Goal: Task Accomplishment & Management: Manage account settings

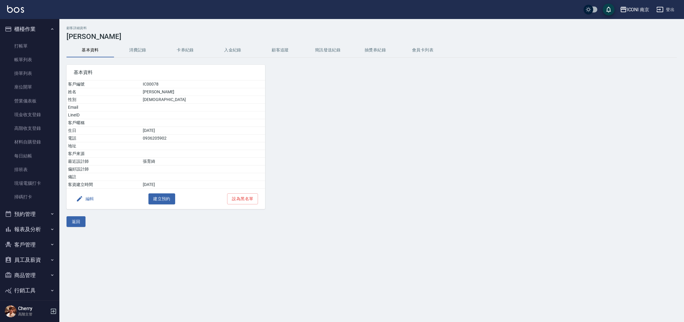
click at [24, 232] on button "報表及分析" at bounding box center [29, 228] width 55 height 15
click at [20, 248] on link "報表目錄" at bounding box center [29, 246] width 55 height 14
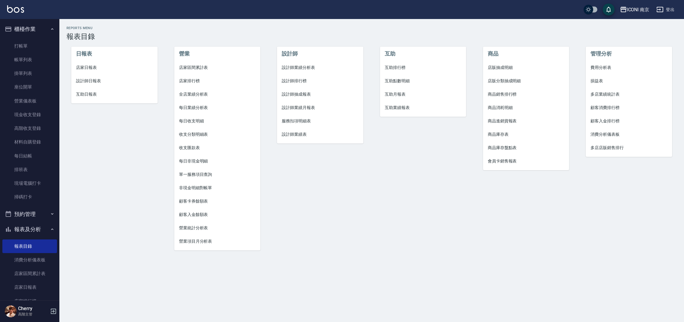
click at [28, 226] on button "報表及分析" at bounding box center [29, 228] width 55 height 15
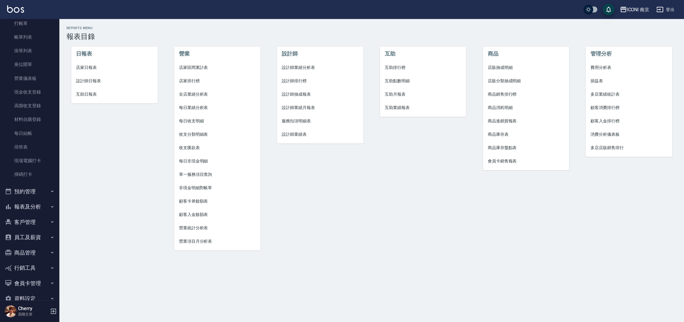
scroll to position [35, 0]
click at [36, 213] on button "客戶管理" at bounding box center [29, 209] width 55 height 15
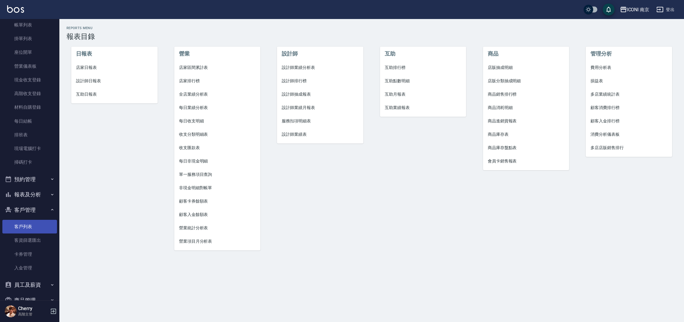
click at [28, 225] on link "客戶列表" at bounding box center [29, 227] width 55 height 14
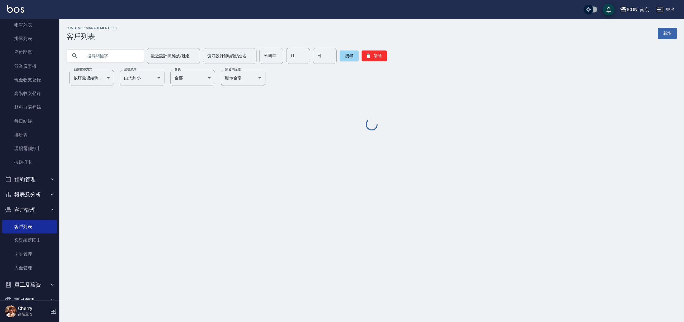
click at [112, 53] on input "text" at bounding box center [111, 56] width 56 height 16
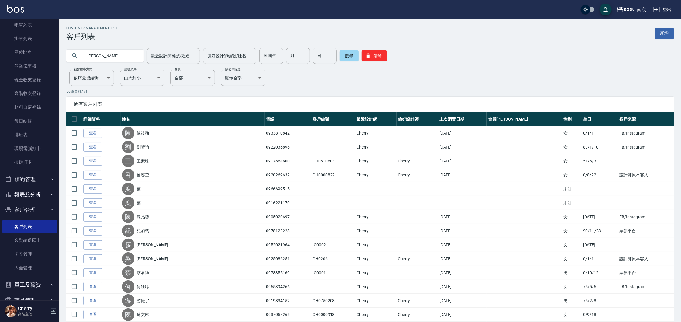
type input "吳佳儒"
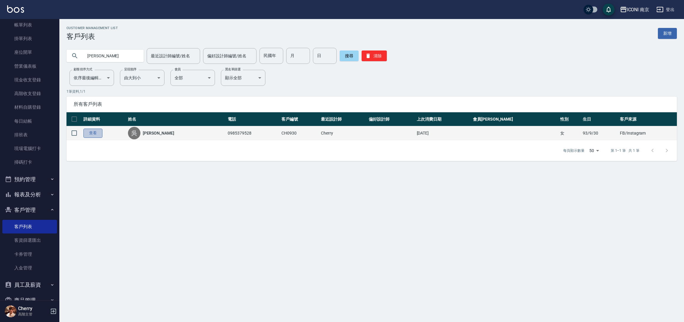
click at [90, 134] on link "查看" at bounding box center [92, 132] width 19 height 9
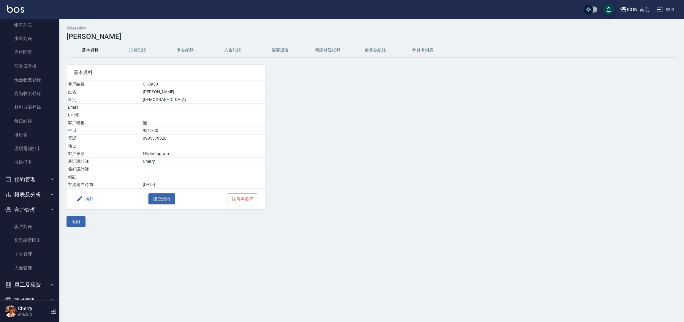
click at [141, 50] on button "消費記錄" at bounding box center [137, 50] width 47 height 14
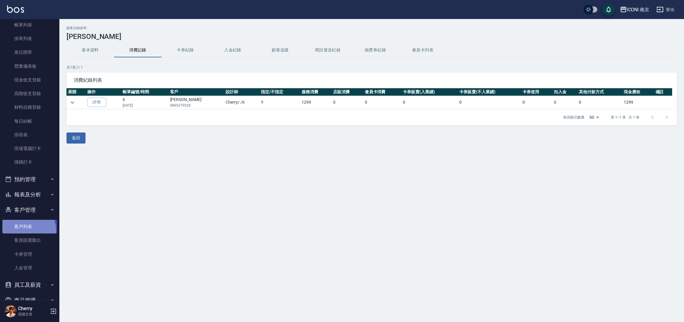
click at [21, 230] on link "客戶列表" at bounding box center [29, 227] width 55 height 14
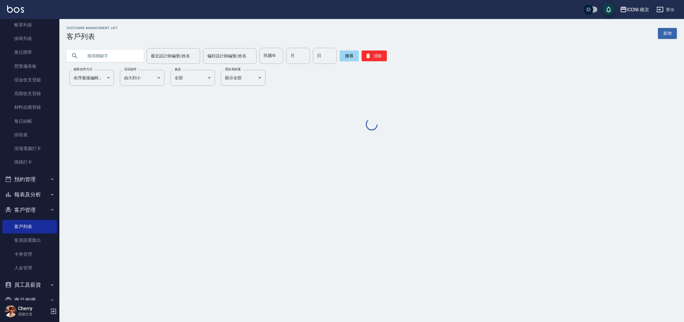
click at [115, 59] on input "text" at bounding box center [111, 56] width 56 height 16
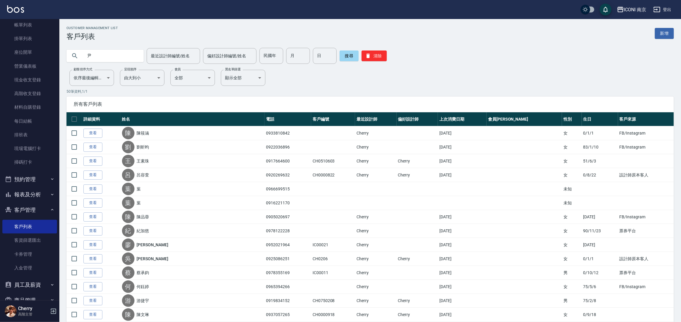
type input "尹"
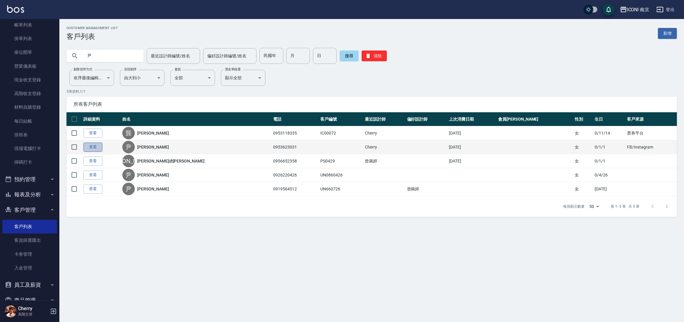
click at [90, 148] on link "查看" at bounding box center [92, 146] width 19 height 9
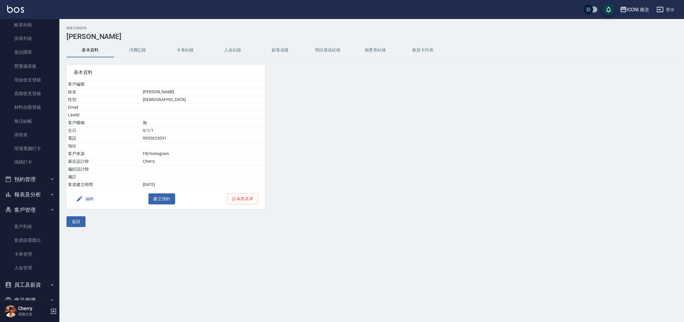
click at [144, 50] on button "消費記錄" at bounding box center [137, 50] width 47 height 14
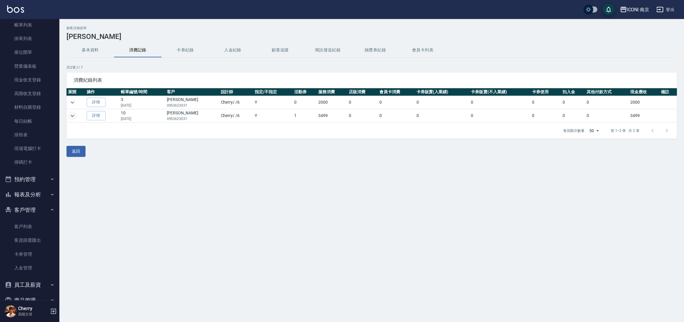
click at [74, 116] on icon "expand row" at bounding box center [72, 115] width 7 height 7
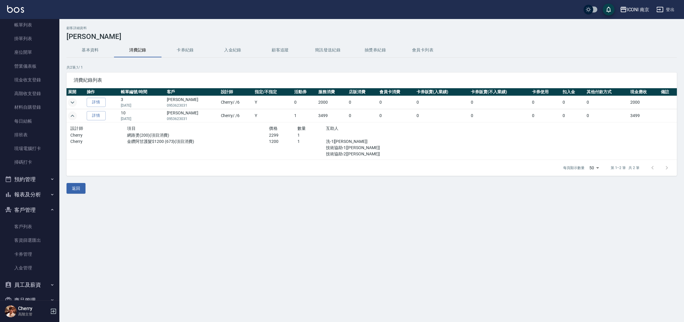
click at [70, 102] on icon "expand row" at bounding box center [72, 102] width 7 height 7
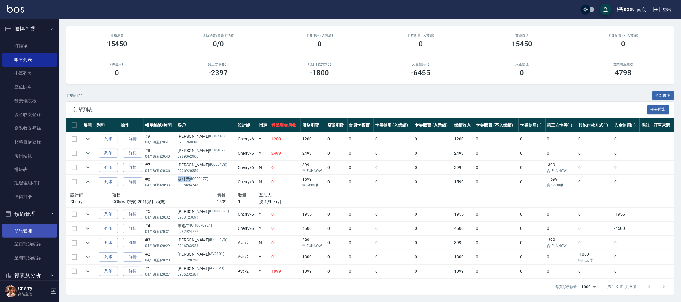
scroll to position [133, 0]
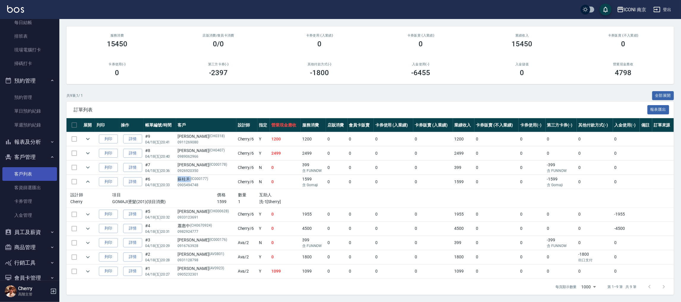
click at [30, 171] on link "客戶列表" at bounding box center [29, 174] width 55 height 14
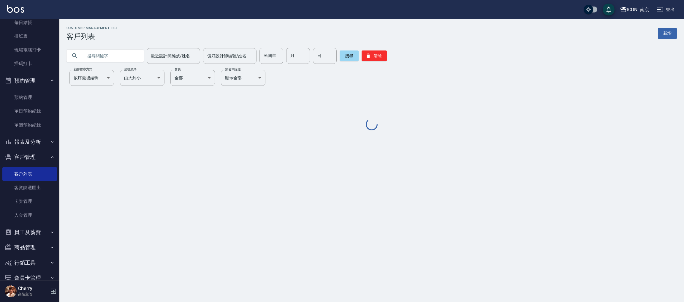
click at [110, 54] on input "text" at bounding box center [111, 56] width 56 height 16
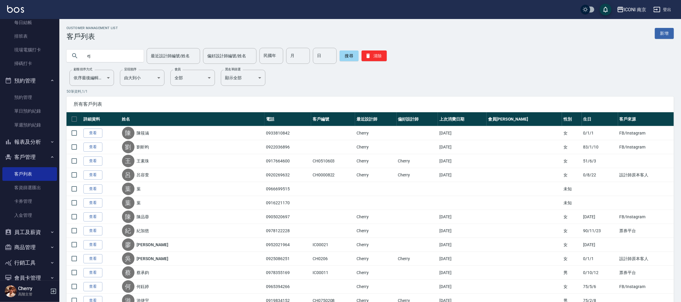
type input "e"
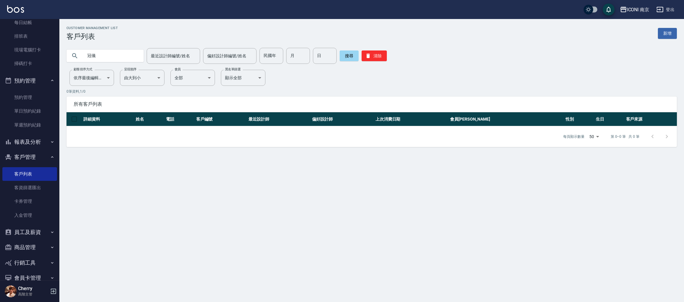
drag, startPoint x: 95, startPoint y: 54, endPoint x: 81, endPoint y: 60, distance: 14.9
click at [82, 59] on div "冠儀" at bounding box center [104, 56] width 77 height 12
type input "[PERSON_NAME]"
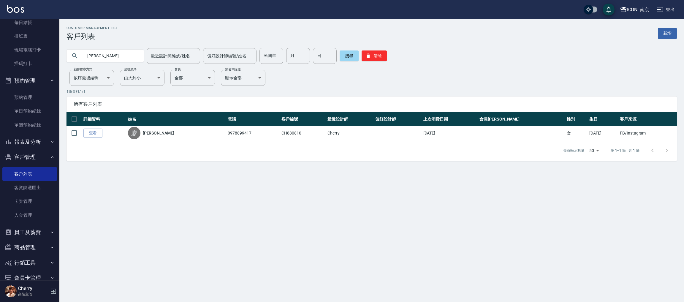
click at [95, 134] on link "查看" at bounding box center [92, 132] width 19 height 9
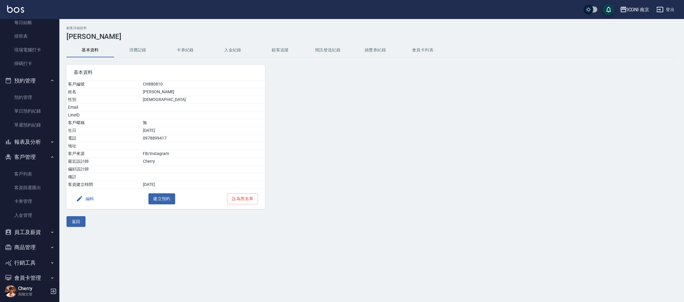
click at [145, 50] on button "消費記錄" at bounding box center [137, 50] width 47 height 14
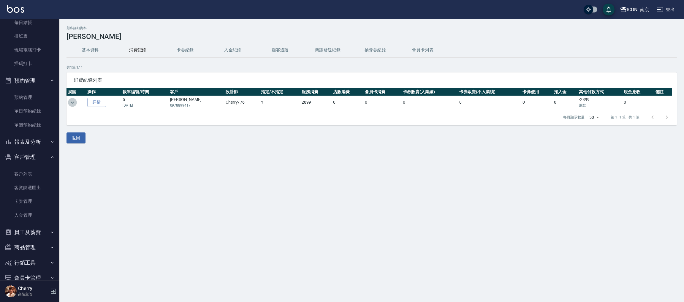
click at [73, 101] on icon "expand row" at bounding box center [72, 102] width 7 height 7
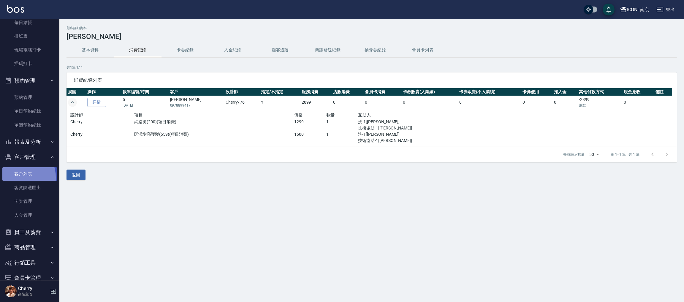
click at [19, 177] on link "客戶列表" at bounding box center [29, 174] width 55 height 14
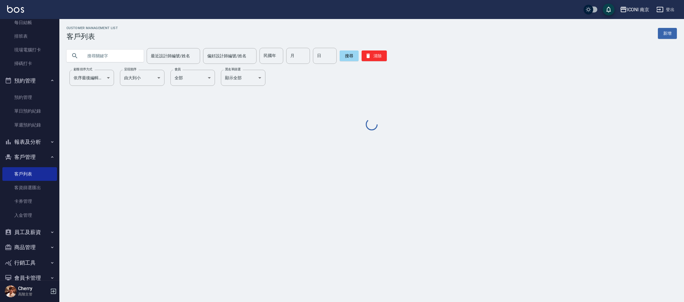
click at [119, 52] on input "text" at bounding box center [111, 56] width 56 height 16
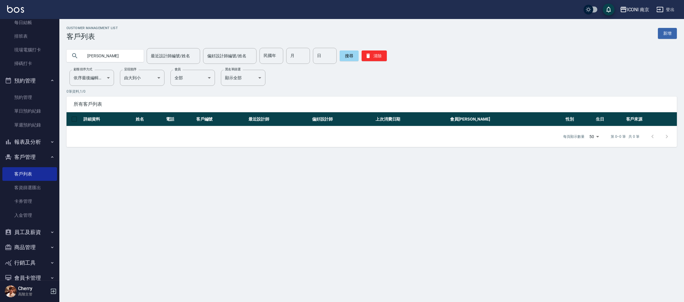
click at [122, 55] on input "[PERSON_NAME]" at bounding box center [111, 56] width 56 height 16
type input "莉君"
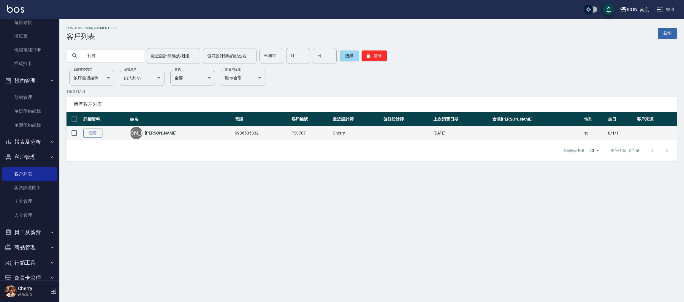
click at [95, 134] on link "查看" at bounding box center [92, 132] width 19 height 9
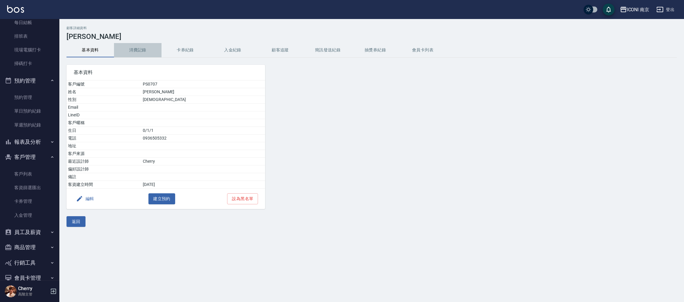
click at [128, 50] on button "消費記錄" at bounding box center [137, 50] width 47 height 14
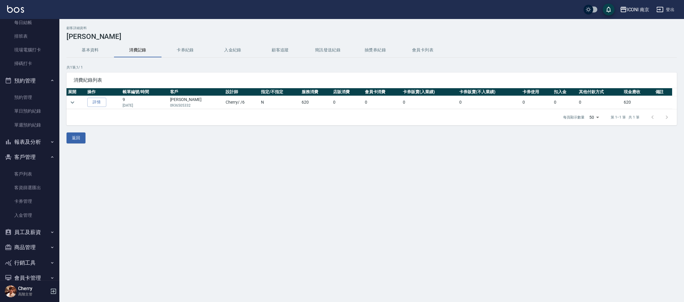
click at [77, 99] on td at bounding box center [75, 102] width 19 height 13
click at [72, 101] on icon "expand row" at bounding box center [72, 102] width 7 height 7
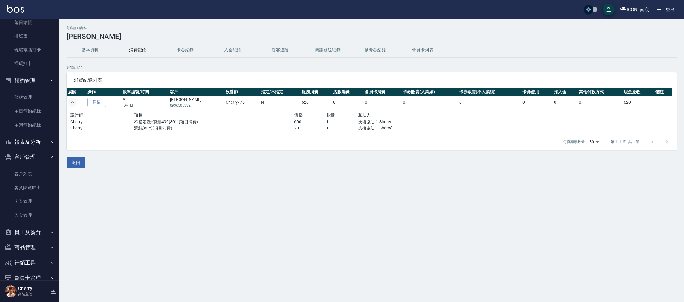
click at [72, 101] on icon "expand row" at bounding box center [72, 102] width 7 height 7
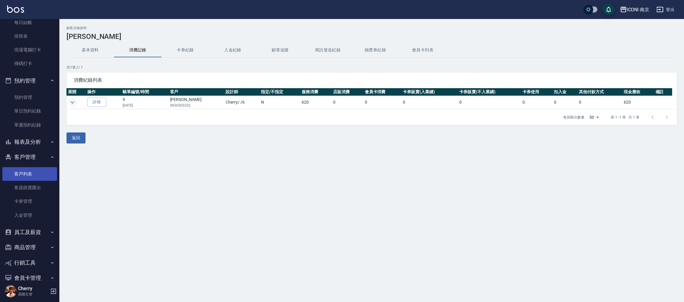
click at [25, 176] on link "客戶列表" at bounding box center [29, 174] width 55 height 14
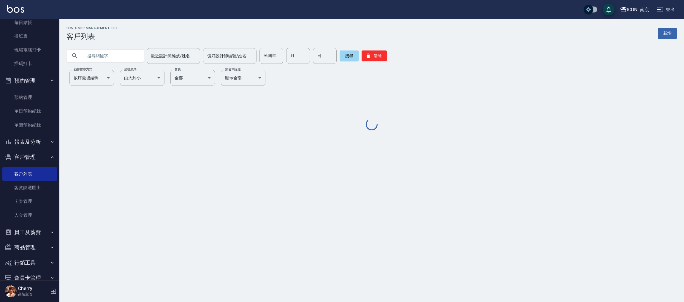
click at [108, 48] on input "text" at bounding box center [111, 56] width 56 height 16
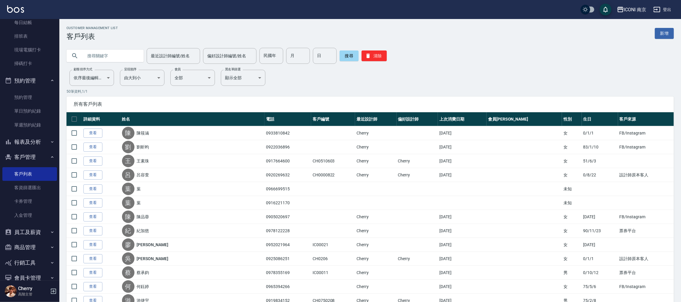
click at [102, 53] on input "text" at bounding box center [111, 56] width 56 height 16
type input "[PERSON_NAME]"
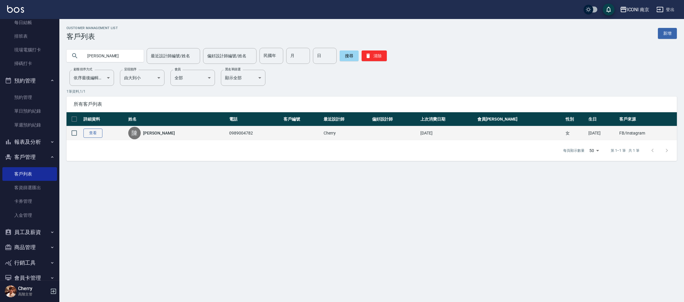
click at [91, 133] on link "查看" at bounding box center [92, 132] width 19 height 9
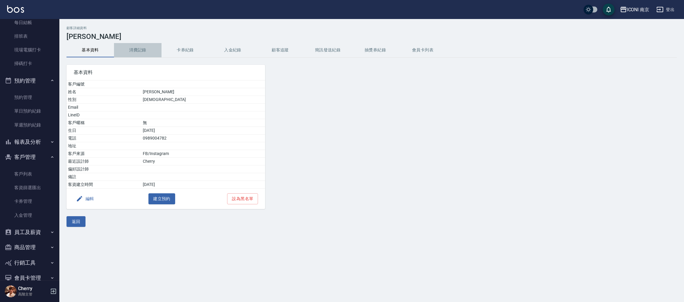
click at [130, 52] on button "消費記錄" at bounding box center [137, 50] width 47 height 14
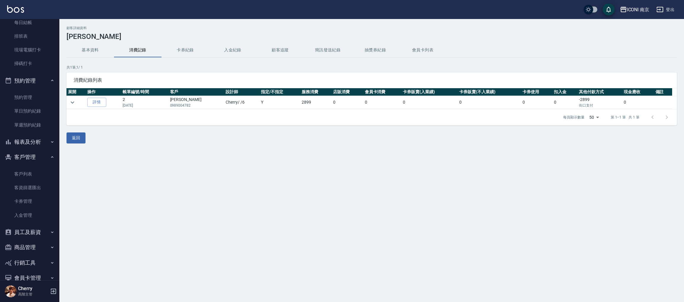
click at [66, 103] on div "顧客詳細資料 [PERSON_NAME]資料 消費記錄 卡券紀錄 入金紀錄 顧客追蹤 簡訊發送紀錄 抽獎券紀錄 會員卡列表 共 1 筆, 1 / 1 消費紀錄…" at bounding box center [371, 84] width 624 height 117
click at [76, 102] on icon "expand row" at bounding box center [72, 102] width 7 height 7
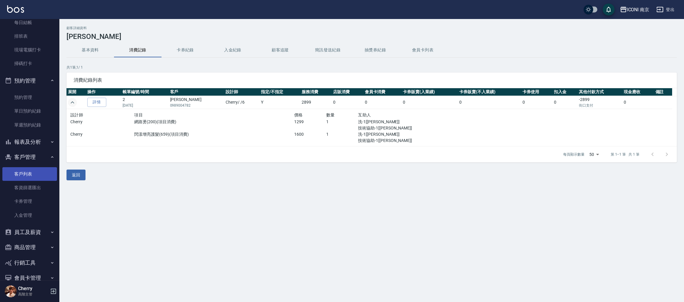
click at [16, 173] on link "客戶列表" at bounding box center [29, 174] width 55 height 14
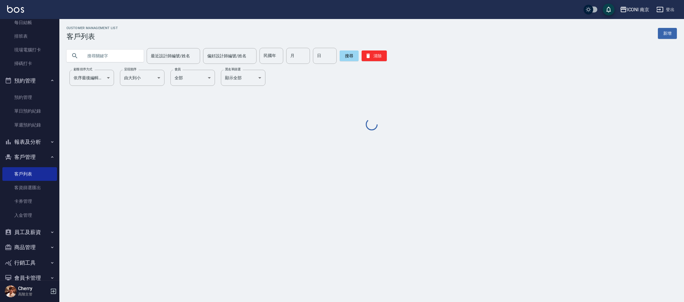
click at [118, 50] on input "text" at bounding box center [111, 56] width 56 height 16
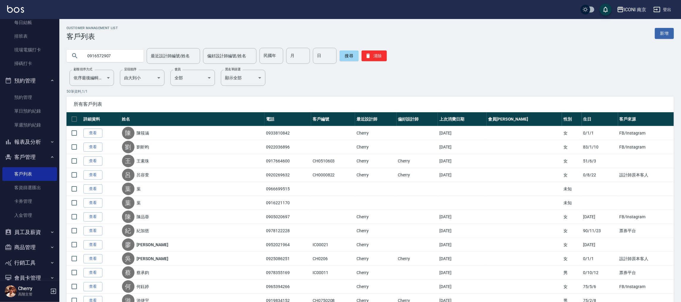
type input "0916572907"
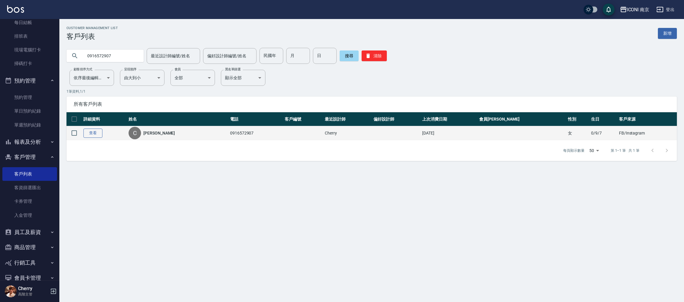
click at [93, 135] on link "查看" at bounding box center [92, 132] width 19 height 9
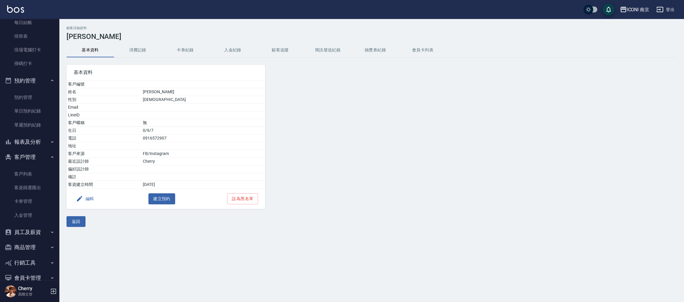
click at [142, 44] on button "消費記錄" at bounding box center [137, 50] width 47 height 14
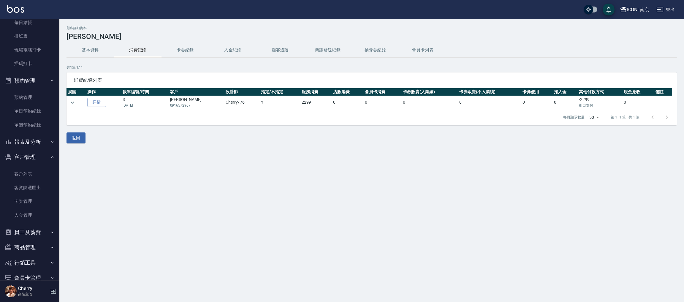
click at [79, 102] on td at bounding box center [75, 102] width 19 height 13
click at [74, 104] on icon "expand row" at bounding box center [72, 102] width 7 height 7
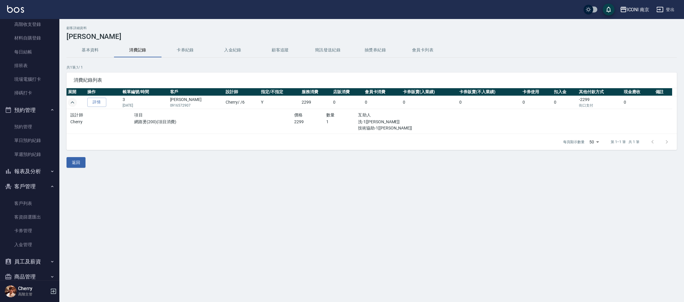
scroll to position [89, 0]
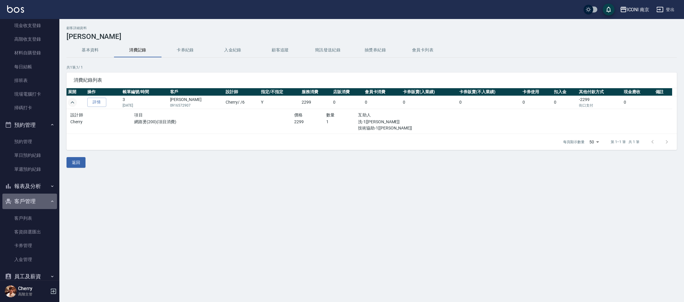
click at [30, 208] on button "客戶管理" at bounding box center [29, 200] width 55 height 15
click at [28, 214] on button "員工及薪資" at bounding box center [29, 216] width 55 height 15
click at [26, 200] on button "客戶管理" at bounding box center [29, 200] width 55 height 15
click at [23, 212] on link "客戶列表" at bounding box center [29, 218] width 55 height 14
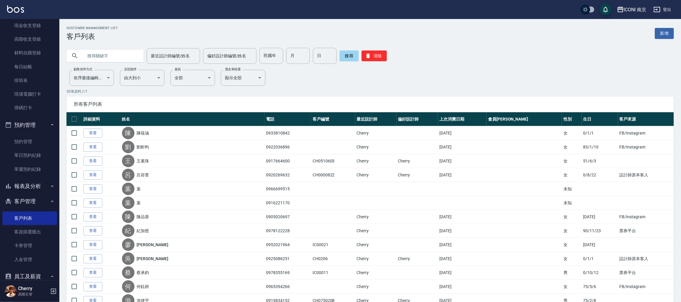
click at [97, 56] on input "text" at bounding box center [111, 56] width 56 height 16
type input "[PERSON_NAME]"
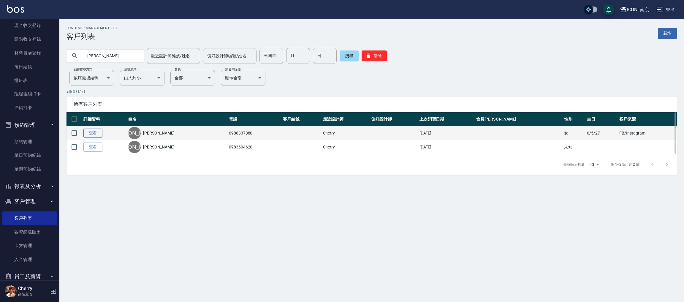
click at [98, 132] on link "查看" at bounding box center [92, 132] width 19 height 9
click at [98, 132] on div "Customer Management List 客戶列表 新增 [PERSON_NAME] 最近設計師編號/姓名 最近設計師編號/姓名 偏好設計師編號/姓名…" at bounding box center [342, 151] width 684 height 302
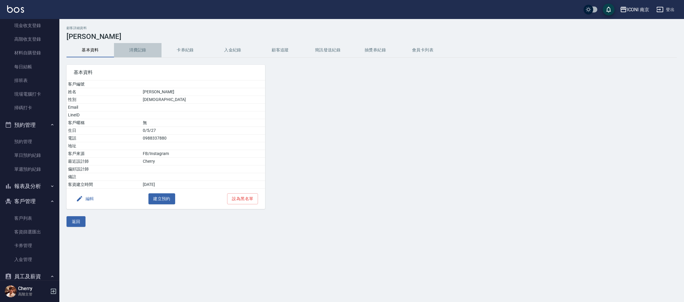
click at [143, 47] on button "消費記錄" at bounding box center [137, 50] width 47 height 14
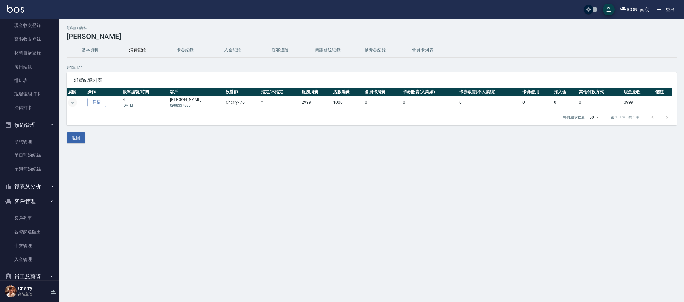
click at [75, 101] on icon "expand row" at bounding box center [72, 102] width 7 height 7
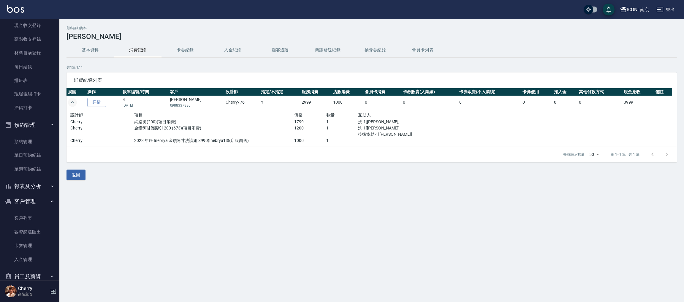
click at [80, 58] on div "顧客詳細資料 [PERSON_NAME] 基本資料 消費記錄 卡券紀錄 入金紀錄 顧客追蹤 簡訊發送紀錄 抽獎券紀錄 會員卡列表 共 1 筆, 1 / 1 消…" at bounding box center [371, 103] width 624 height 154
click at [88, 52] on button "基本資料" at bounding box center [89, 50] width 47 height 14
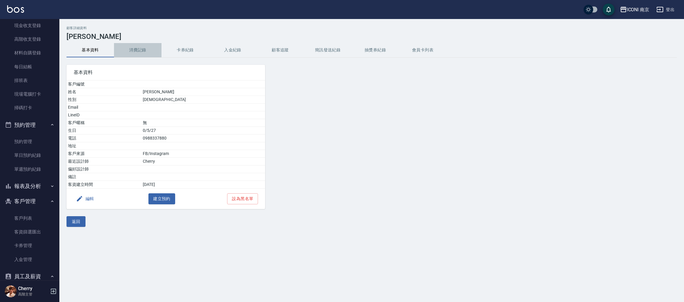
click at [139, 50] on button "消費記錄" at bounding box center [137, 50] width 47 height 14
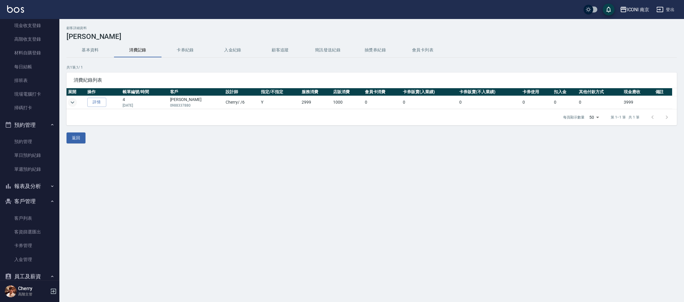
click at [71, 101] on icon "expand row" at bounding box center [72, 102] width 7 height 7
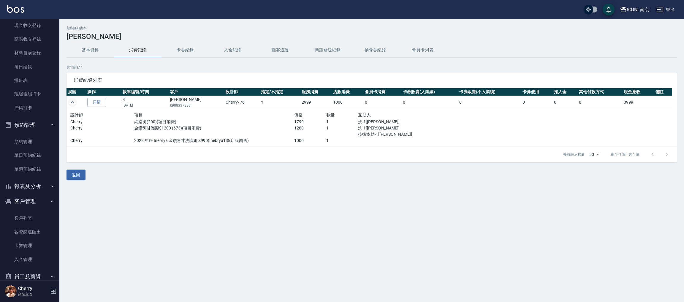
click at [68, 98] on button "expand row" at bounding box center [72, 102] width 9 height 9
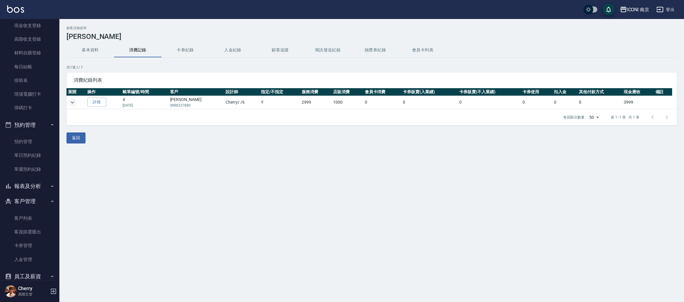
drag, startPoint x: 333, startPoint y: 165, endPoint x: 333, endPoint y: 173, distance: 8.1
click at [333, 173] on div "顧客詳細資料 [PERSON_NAME] 基本資料 消費記錄 卡券紀錄 入金紀錄 顧客追蹤 簡訊發送紀錄 抽獎券紀錄 會員卡列表 共 1 筆, 1 / 1 消…" at bounding box center [342, 151] width 684 height 302
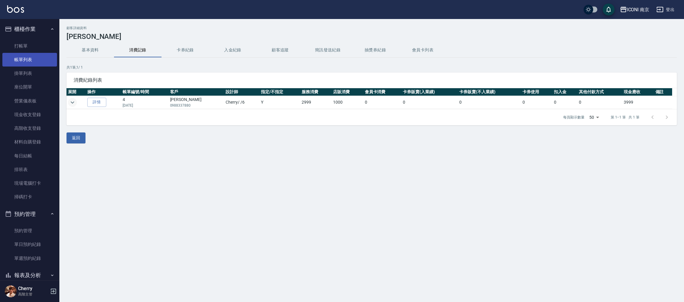
drag, startPoint x: 25, startPoint y: 52, endPoint x: 26, endPoint y: 57, distance: 5.0
click at [25, 53] on link "帳單列表" at bounding box center [29, 60] width 55 height 14
click at [26, 57] on link "帳單列表" at bounding box center [29, 60] width 55 height 14
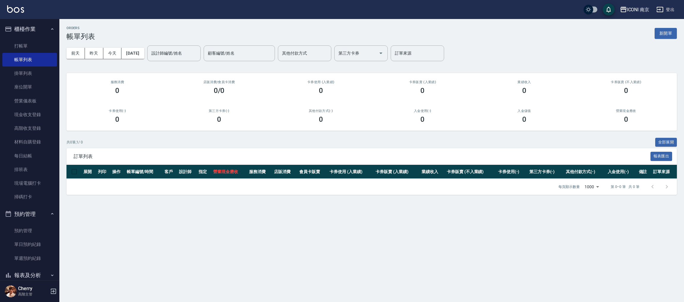
click at [140, 47] on div "[DATE] [DATE] [DATE] [DATE] 設計師編號/姓名 設計師編號/姓名 顧客編號/姓名 顧客編號/姓名 其他付款方式 其他付款方式 第三方…" at bounding box center [371, 53] width 610 height 25
click at [144, 52] on button "[DATE]" at bounding box center [132, 53] width 23 height 11
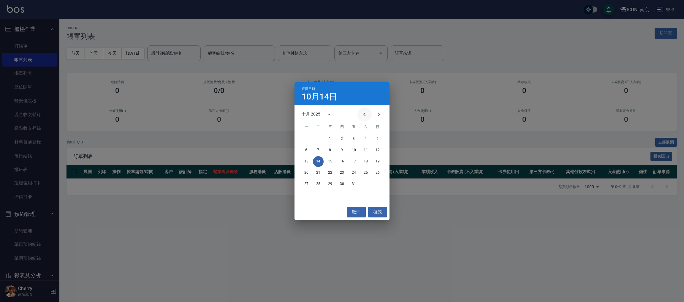
click at [360, 110] on button "Previous month" at bounding box center [364, 114] width 14 height 14
click at [378, 112] on icon "Next month" at bounding box center [378, 114] width 7 height 7
click at [305, 150] on button "4" at bounding box center [306, 150] width 11 height 11
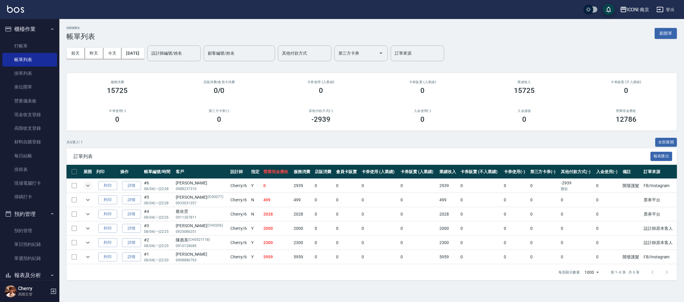
click at [84, 185] on icon "expand row" at bounding box center [87, 185] width 7 height 7
click at [90, 181] on td at bounding box center [88, 186] width 13 height 14
click at [86, 185] on icon "expand row" at bounding box center [87, 185] width 7 height 7
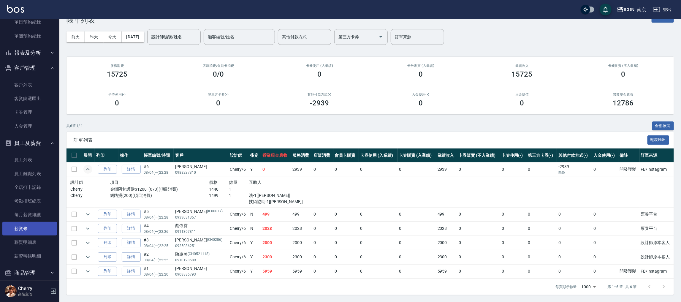
scroll to position [267, 0]
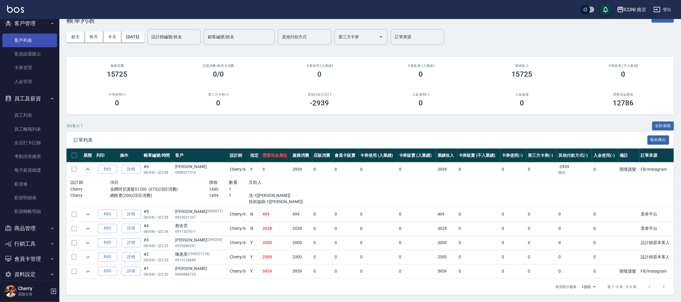
click at [28, 42] on link "客戶列表" at bounding box center [29, 41] width 55 height 14
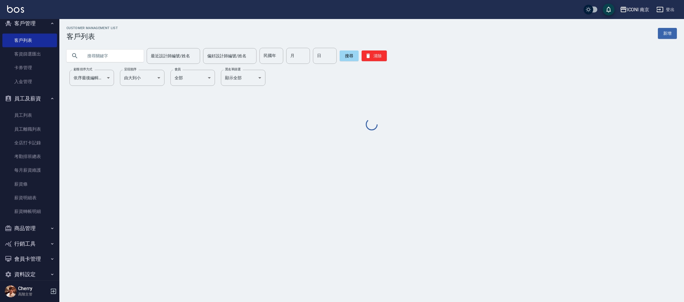
click at [128, 52] on input "text" at bounding box center [111, 56] width 56 height 16
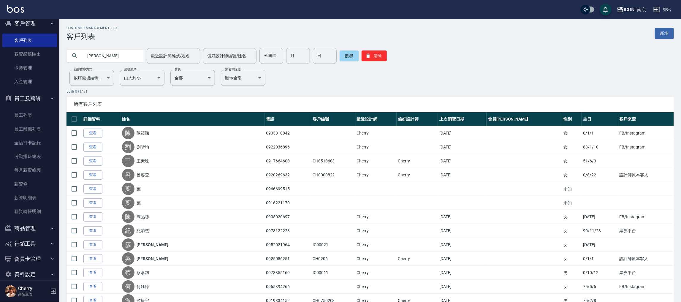
type input "[PERSON_NAME]"
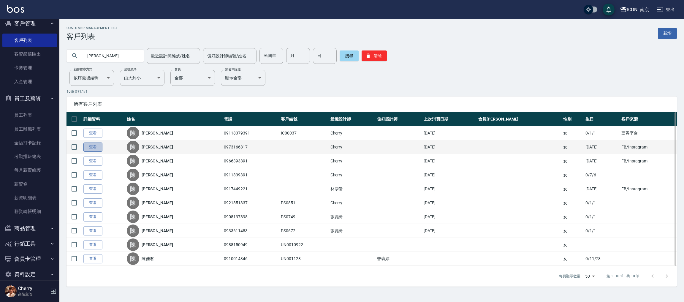
click at [97, 146] on link "查看" at bounding box center [92, 146] width 19 height 9
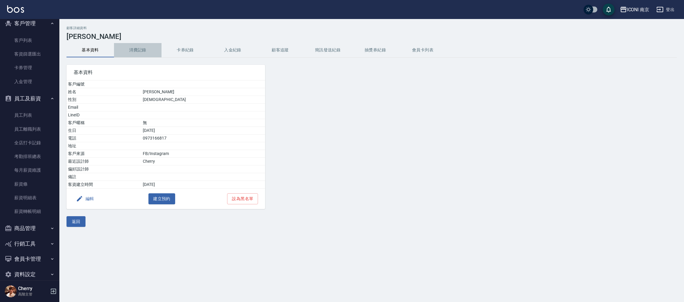
click at [141, 46] on button "消費記錄" at bounding box center [137, 50] width 47 height 14
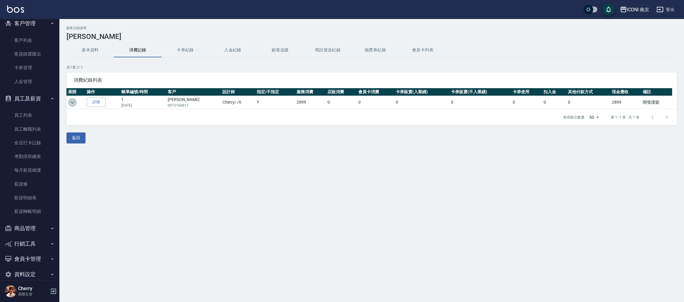
click at [71, 102] on icon "expand row" at bounding box center [72, 102] width 7 height 7
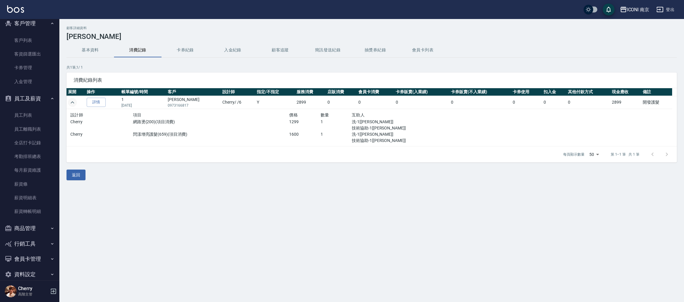
click at [68, 98] on button "expand row" at bounding box center [72, 102] width 9 height 9
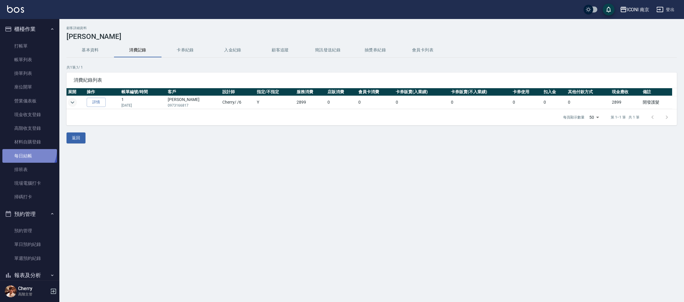
click at [23, 149] on link "每日結帳" at bounding box center [29, 156] width 55 height 14
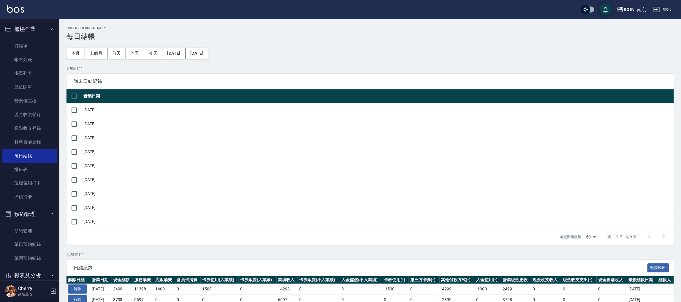
drag, startPoint x: 68, startPoint y: 96, endPoint x: 72, endPoint y: 95, distance: 4.1
click at [71, 95] on input "checkbox" at bounding box center [74, 96] width 12 height 12
checkbox input "true"
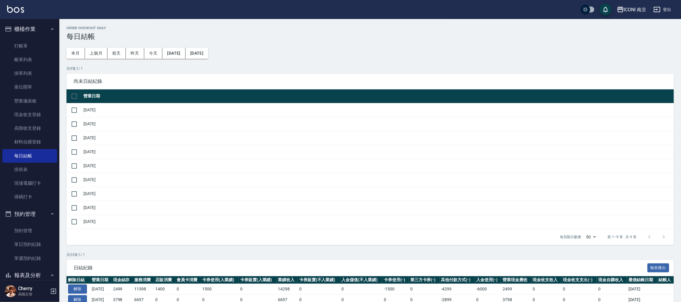
checkbox input "true"
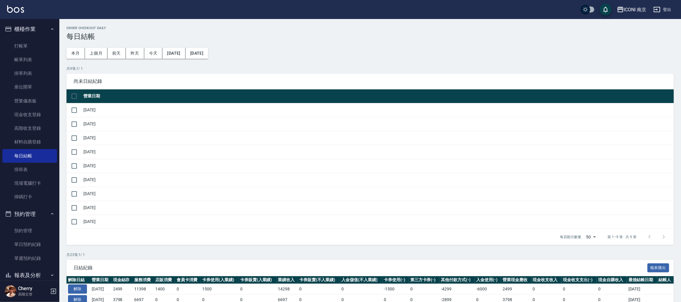
checkbox input "true"
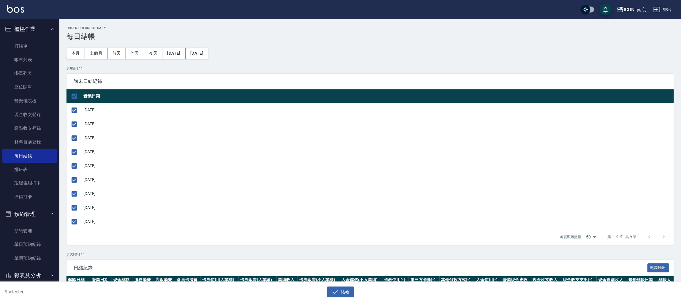
click at [84, 223] on td "[DATE]" at bounding box center [378, 221] width 592 height 14
click at [69, 222] on input "checkbox" at bounding box center [74, 221] width 12 height 12
checkbox input "false"
click at [344, 294] on button "結帳" at bounding box center [341, 291] width 28 height 11
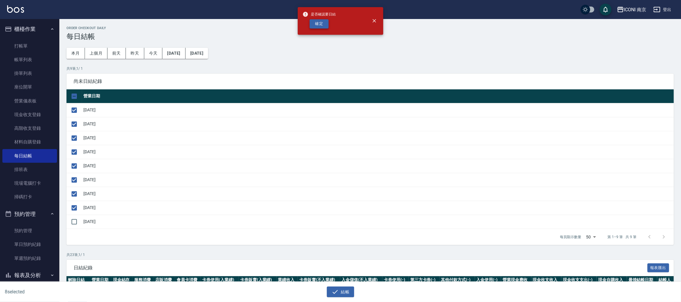
click at [315, 21] on button "確定" at bounding box center [318, 23] width 19 height 9
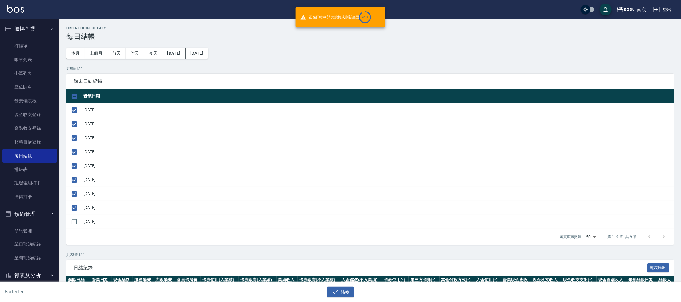
checkbox input "false"
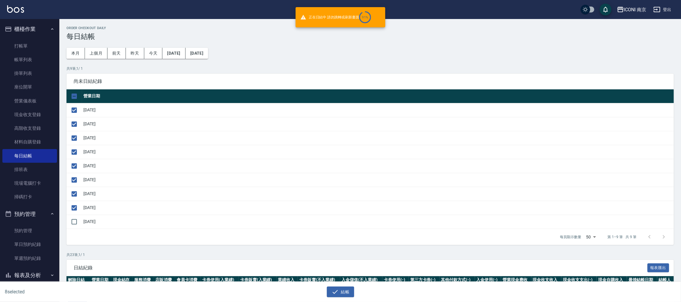
checkbox input "false"
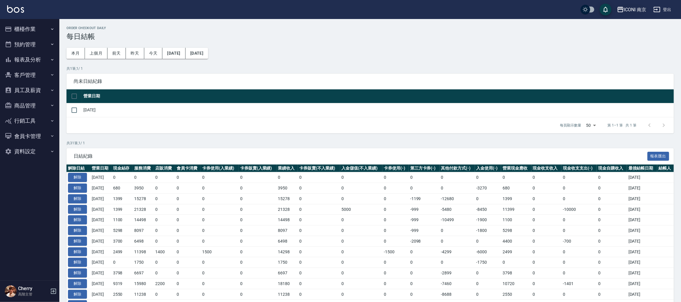
click at [633, 11] on div "ICONI 南京" at bounding box center [635, 9] width 23 height 7
click at [642, 6] on div "ICONI 南京" at bounding box center [635, 9] width 23 height 7
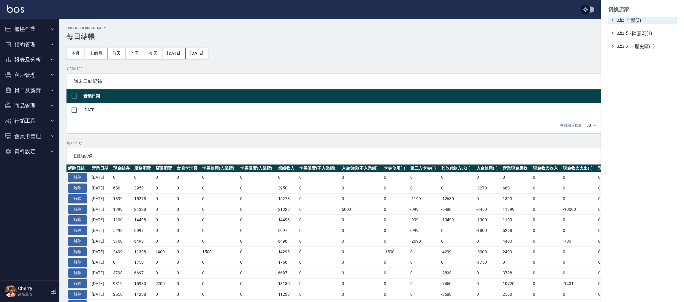
click at [642, 20] on span "全部(3)" at bounding box center [645, 20] width 57 height 7
click at [639, 28] on span "ICONI 南京" at bounding box center [645, 27] width 58 height 7
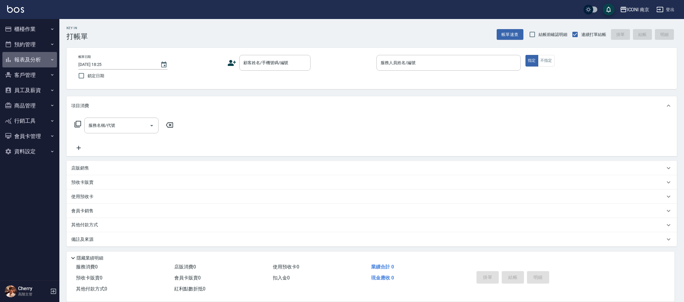
click at [40, 57] on button "報表及分析" at bounding box center [29, 59] width 55 height 15
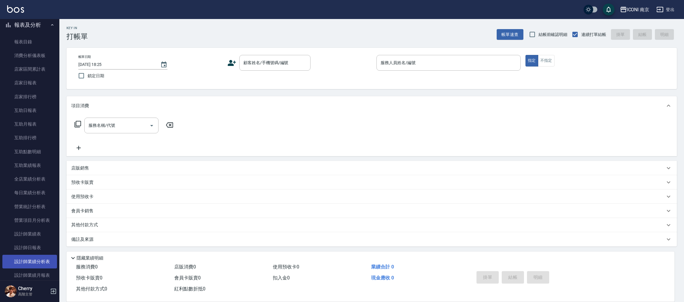
scroll to position [44, 0]
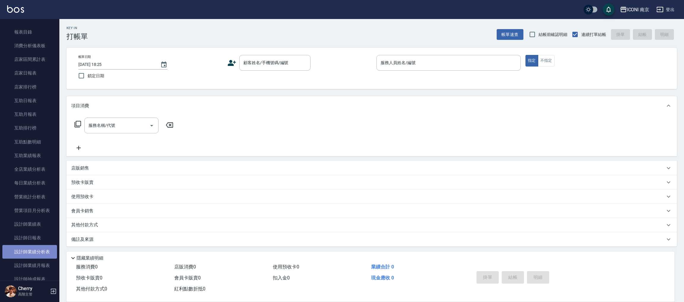
click at [47, 254] on link "設計師業績分析表" at bounding box center [29, 252] width 55 height 14
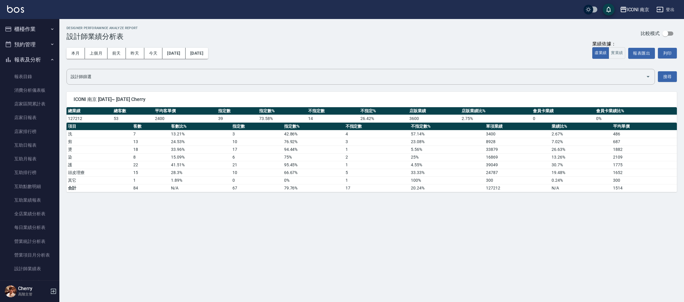
click at [24, 30] on button "櫃檯作業" at bounding box center [29, 28] width 55 height 15
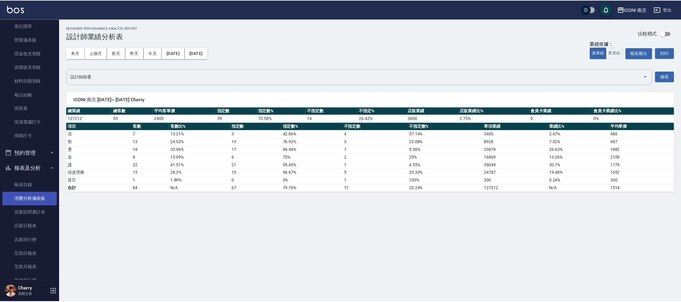
scroll to position [133, 0]
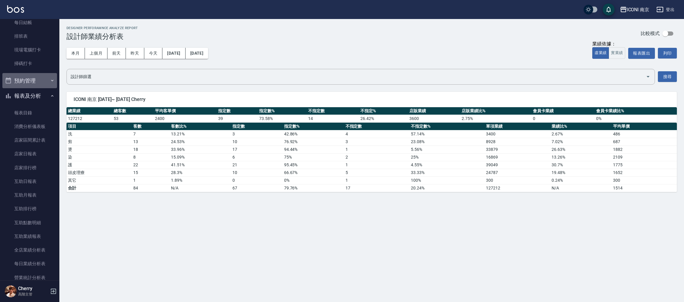
click at [34, 81] on button "預約管理" at bounding box center [29, 80] width 55 height 15
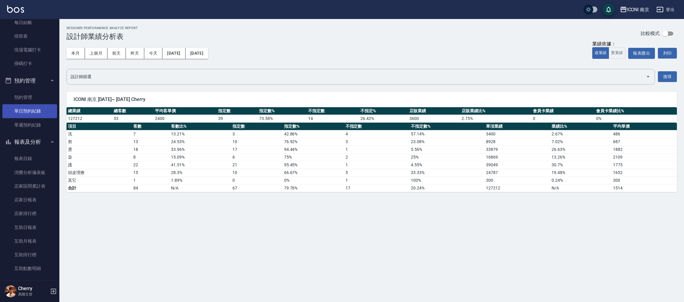
click at [38, 116] on link "單日預約紀錄" at bounding box center [29, 111] width 55 height 14
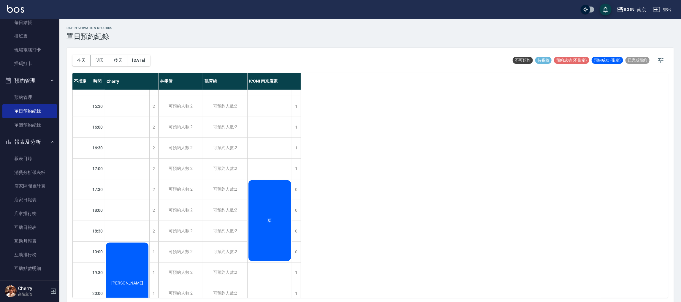
scroll to position [256, 0]
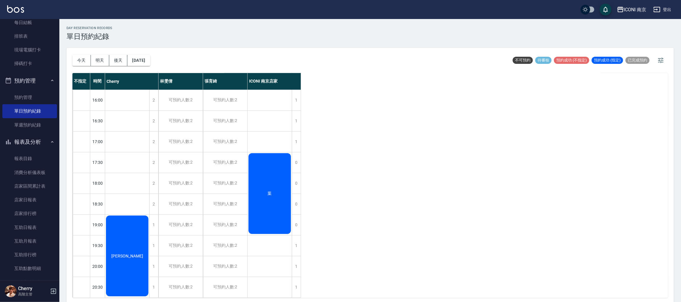
click at [254, 180] on div "葉" at bounding box center [269, 193] width 44 height 82
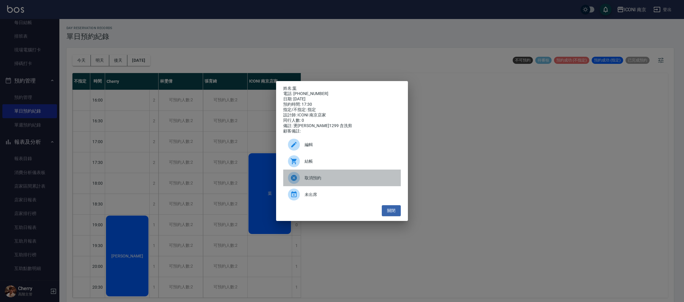
click at [294, 181] on icon at bounding box center [294, 178] width 6 height 6
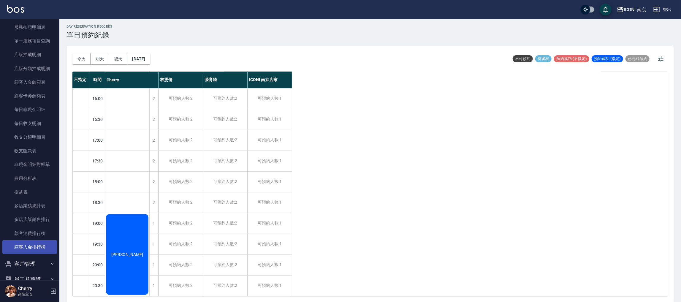
scroll to position [695, 0]
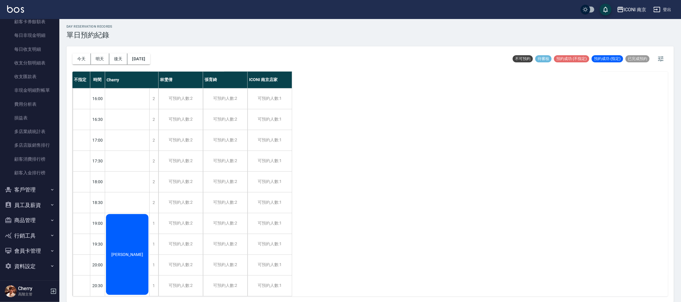
click at [29, 191] on button "客戶管理" at bounding box center [29, 189] width 55 height 15
click at [23, 198] on button "員工及薪資" at bounding box center [29, 204] width 55 height 15
click at [27, 190] on button "客戶管理" at bounding box center [29, 189] width 55 height 15
click at [28, 204] on link "客戶列表" at bounding box center [29, 207] width 55 height 14
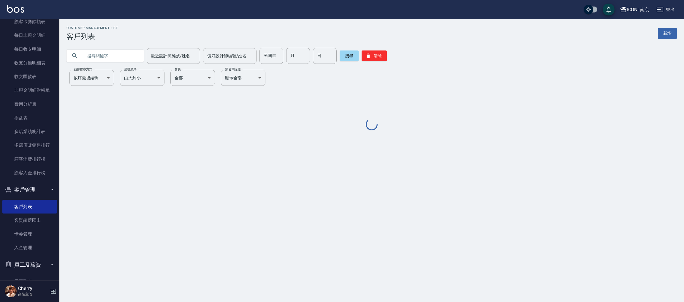
click at [117, 45] on div "最近設計師編號/姓名 最近設計師編號/姓名 偏好設計師編號/姓名 偏好設計師編號/姓名 民國年 民國年 月 月 日 日 搜尋 清除" at bounding box center [367, 52] width 617 height 23
click at [115, 53] on input "text" at bounding box center [111, 56] width 56 height 16
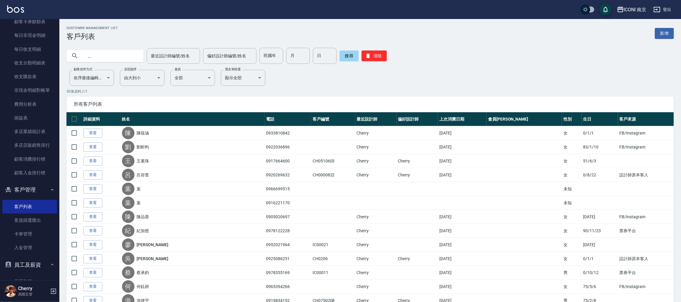
type input "秋"
type input "邱"
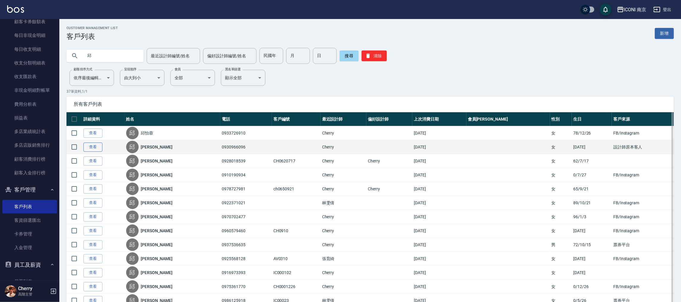
click at [88, 147] on link "查看" at bounding box center [92, 146] width 19 height 9
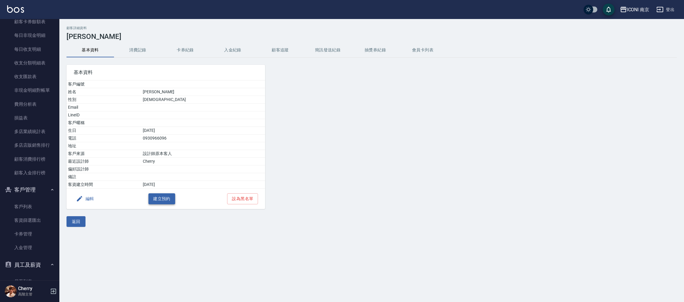
click at [161, 204] on button "建立預約" at bounding box center [161, 198] width 27 height 11
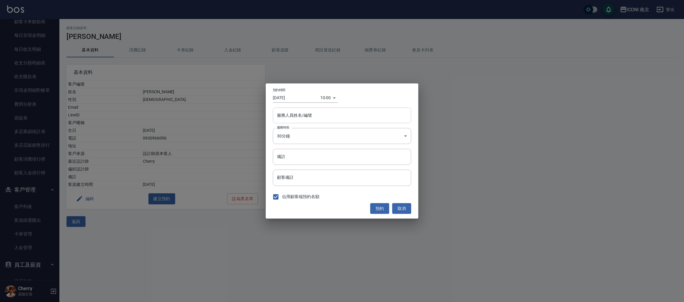
click at [313, 115] on input "服務人員姓名/編號" at bounding box center [341, 115] width 133 height 10
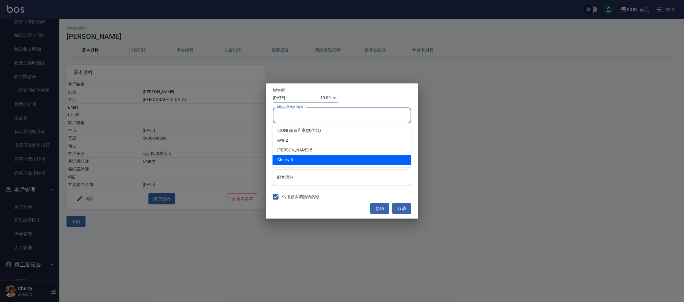
click at [300, 158] on div "Cherry -6" at bounding box center [341, 160] width 139 height 10
type input "Cherry-6"
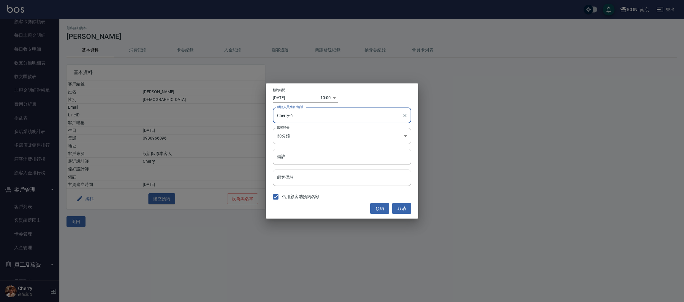
click at [298, 137] on body "ICONI 南京 登出 櫃檯作業 打帳單 帳單列表 掛單列表 座位開單 營業儀表板 現金收支登錄 高階收支登錄 材料自購登錄 每日結帳 排班表 現場電腦打卡 …" at bounding box center [342, 151] width 684 height 302
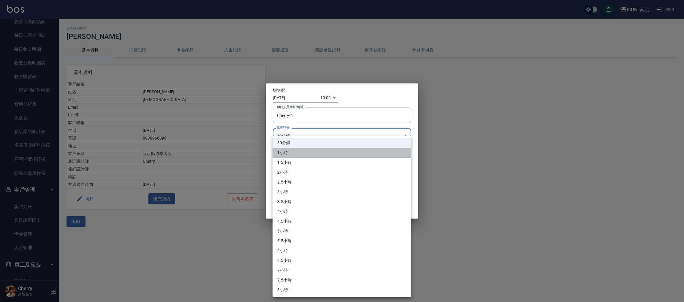
click at [293, 153] on li "1小時" at bounding box center [341, 153] width 139 height 10
type input "2"
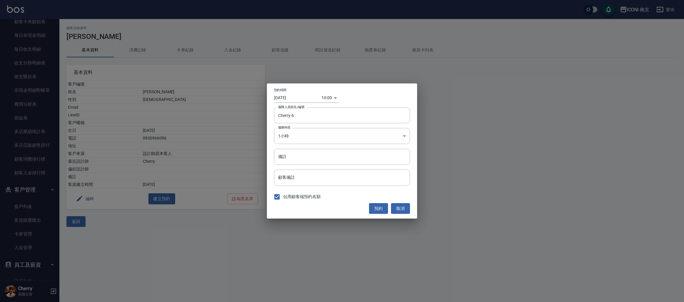
click at [328, 96] on body "ICONI 南京 登出 櫃檯作業 打帳單 帳單列表 掛單列表 座位開單 營業儀表板 現金收支登錄 高階收支登錄 材料自購登錄 每日結帳 排班表 現場電腦打卡 …" at bounding box center [342, 151] width 684 height 302
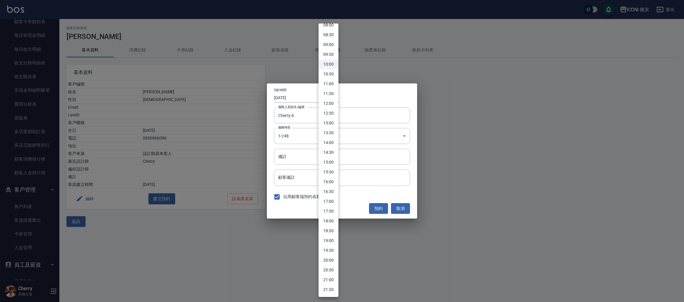
scroll to position [178, 0]
click at [326, 234] on li "19:30" at bounding box center [328, 235] width 20 height 10
type input "1760441400000"
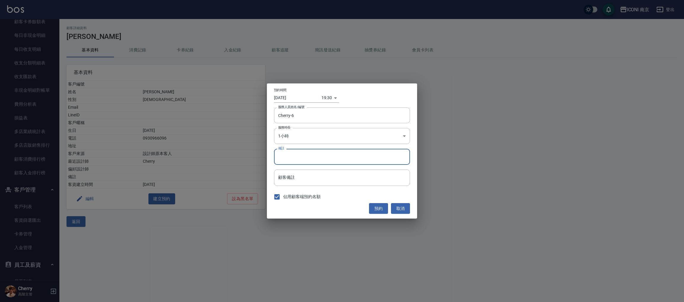
click at [299, 152] on input "備註" at bounding box center [342, 157] width 136 height 16
type input "剪髮"
click at [384, 210] on button "預約" at bounding box center [378, 208] width 19 height 11
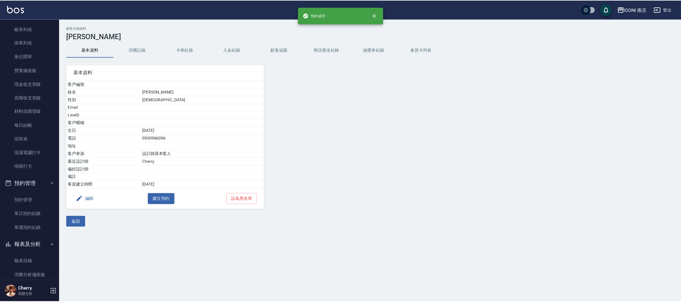
scroll to position [0, 0]
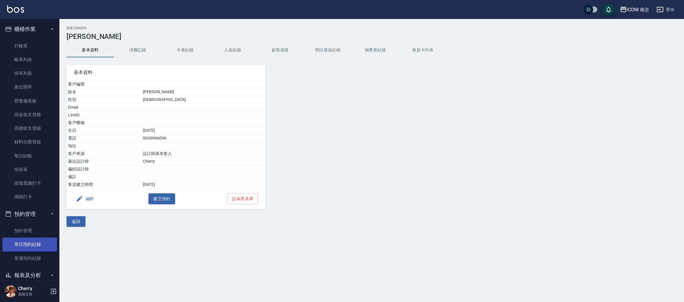
click at [23, 246] on link "單日預約紀錄" at bounding box center [29, 244] width 55 height 14
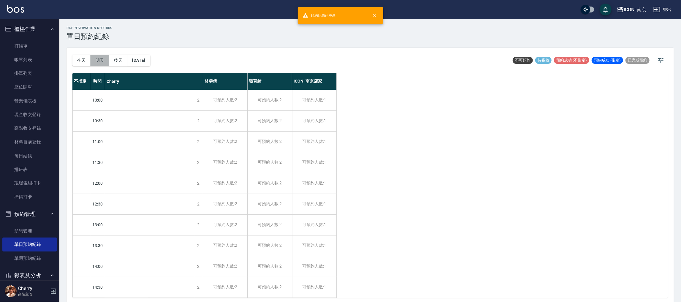
click at [101, 63] on button "明天" at bounding box center [100, 60] width 18 height 11
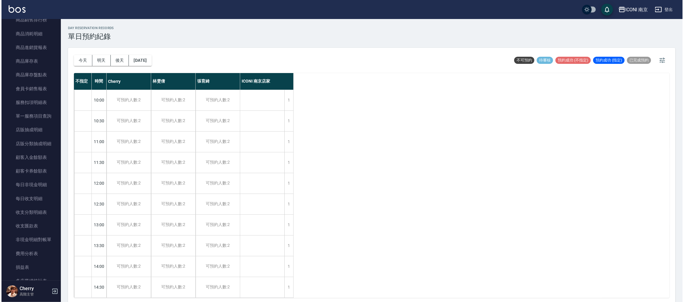
scroll to position [623, 0]
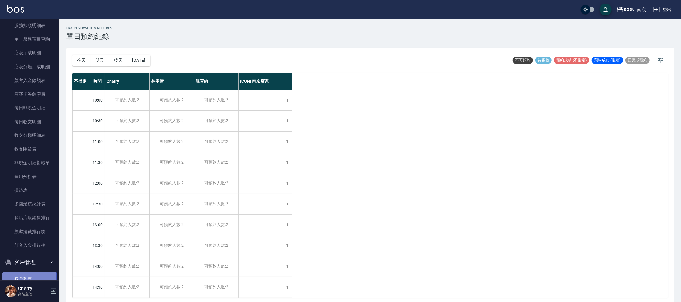
click at [23, 274] on link "客戶列表" at bounding box center [29, 279] width 55 height 14
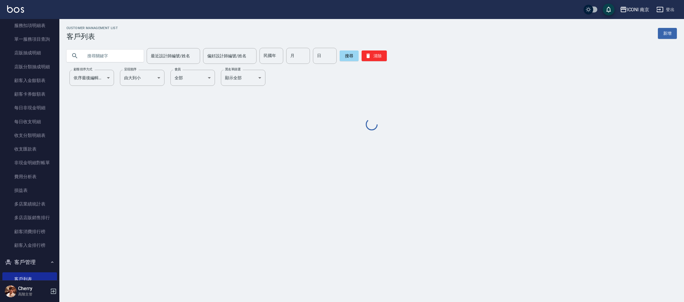
click at [128, 55] on input "text" at bounding box center [111, 56] width 56 height 16
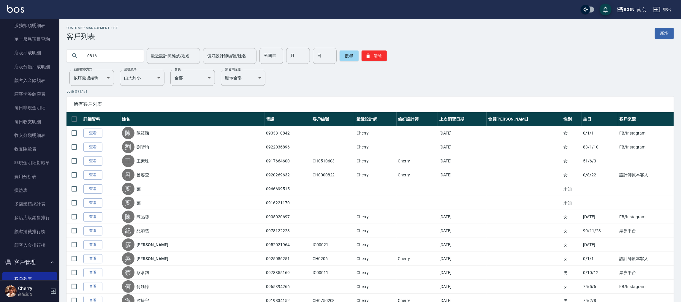
type input "0816"
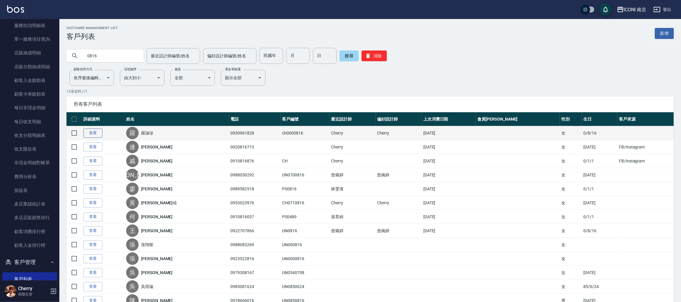
click at [93, 131] on link "查看" at bounding box center [92, 132] width 19 height 9
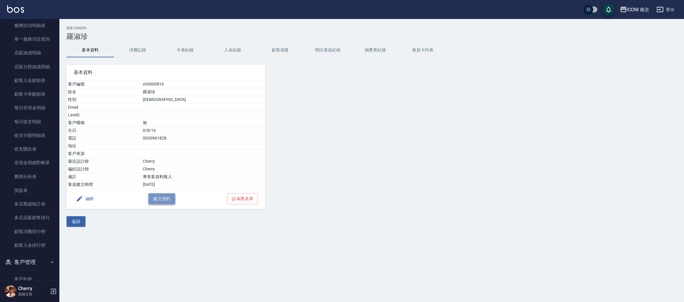
click at [160, 200] on button "建立預約" at bounding box center [161, 198] width 27 height 11
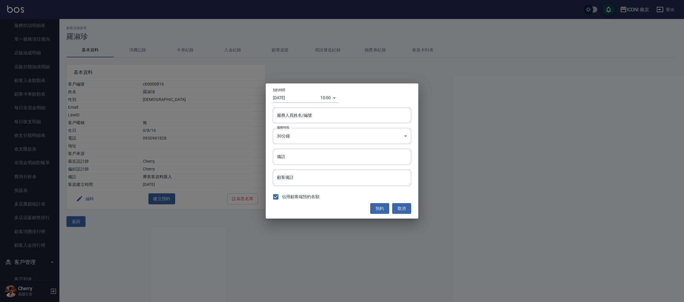
click at [321, 103] on div "預約時間 2025/10/14 10:00 1760407200000 服務人員姓名/編號 服務人員姓名/編號 服務時長 30分鐘 1 服務時長 備註 備註 …" at bounding box center [342, 150] width 152 height 135
click at [326, 99] on body "ICONI 南京 登出 櫃檯作業 打帳單 帳單列表 掛單列表 座位開單 營業儀表板 現金收支登錄 高階收支登錄 材料自購登錄 每日結帳 排班表 現場電腦打卡 …" at bounding box center [342, 151] width 684 height 302
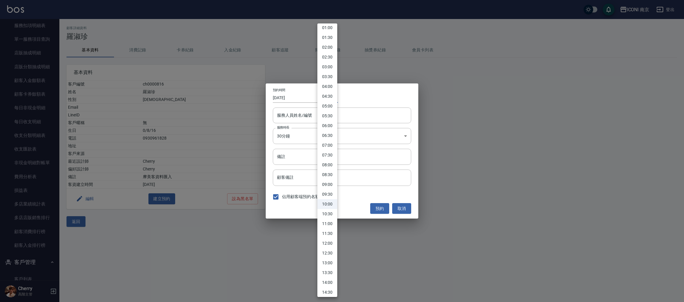
scroll to position [44, 0]
click at [327, 223] on li "12:00" at bounding box center [327, 221] width 20 height 10
type input "1760414400000"
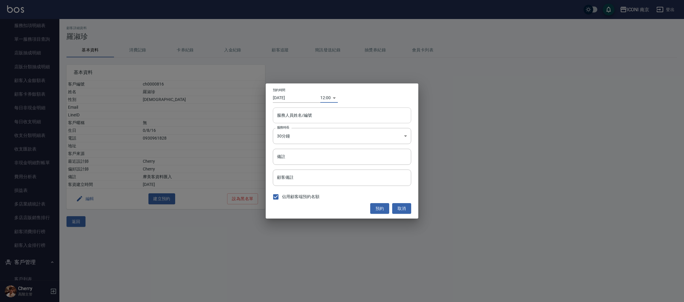
click at [318, 110] on input "服務人員姓名/編號" at bounding box center [341, 115] width 133 height 10
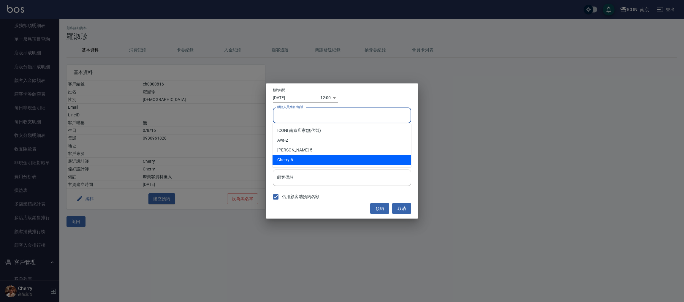
click at [293, 161] on div "Cherry -6" at bounding box center [341, 160] width 139 height 10
type input "Cherry-6"
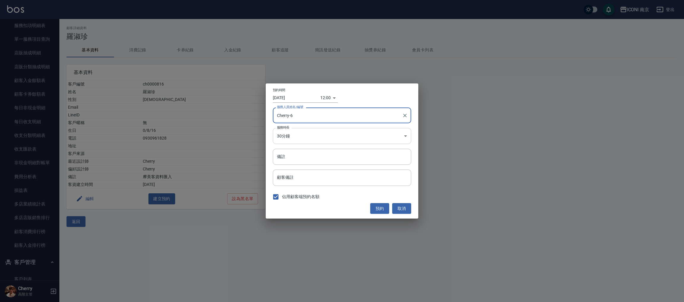
click at [292, 135] on body "ICONI 南京 登出 櫃檯作業 打帳單 帳單列表 掛單列表 座位開單 營業儀表板 現金收支登錄 高階收支登錄 材料自購登錄 每日結帳 排班表 現場電腦打卡 …" at bounding box center [342, 151] width 684 height 302
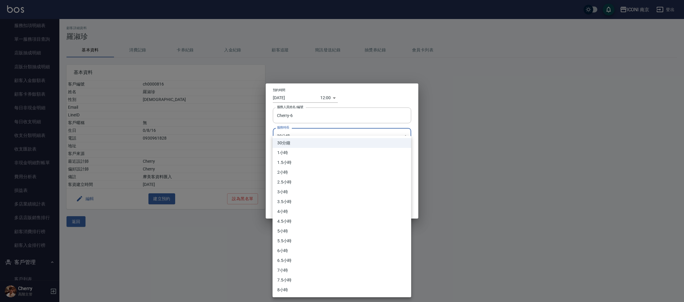
click at [293, 166] on li "1.5小時" at bounding box center [341, 163] width 139 height 10
type input "3"
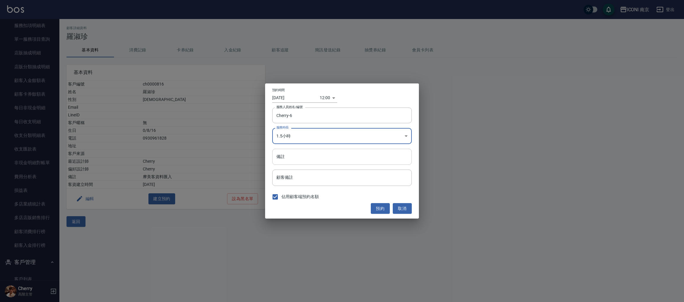
click at [293, 163] on input "備註" at bounding box center [341, 157] width 139 height 16
type input "染髮"
click at [292, 97] on input "[DATE]" at bounding box center [295, 98] width 47 height 10
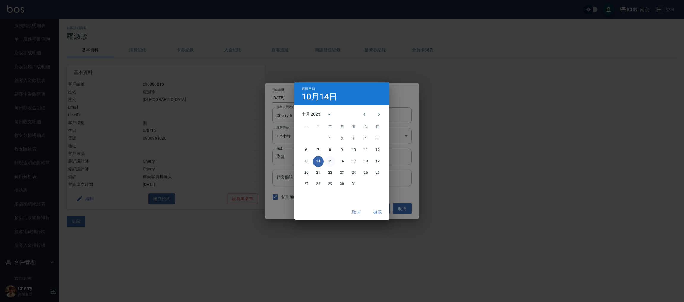
click at [330, 162] on button "15" at bounding box center [330, 161] width 11 height 11
type input "2025/10/15"
type input "1760500800000"
click at [375, 213] on button "確認" at bounding box center [377, 211] width 19 height 11
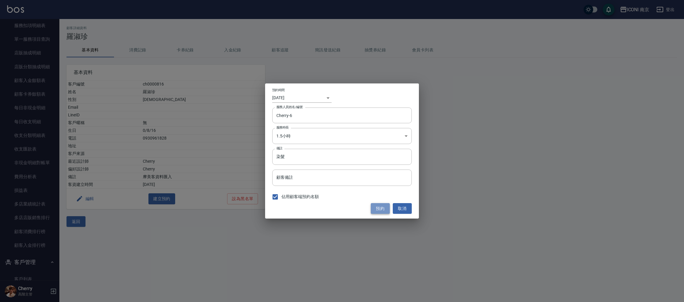
click at [382, 203] on button "預約" at bounding box center [380, 208] width 19 height 11
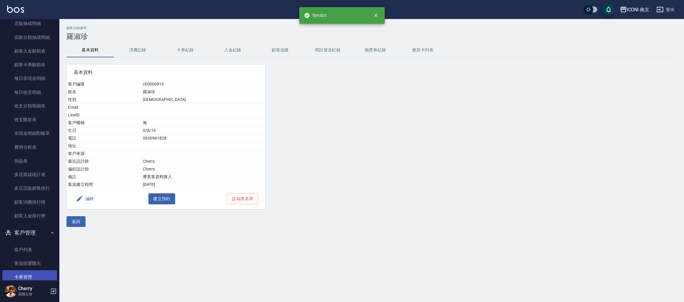
scroll to position [667, 0]
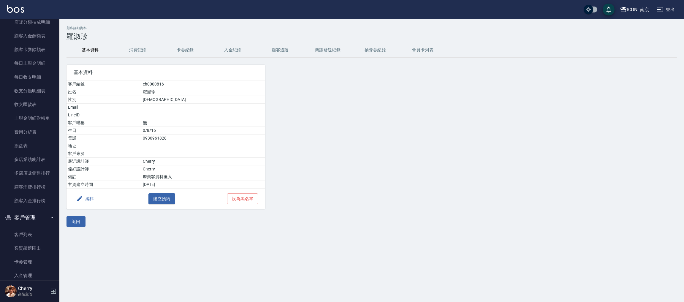
click at [99, 252] on div "顧客詳細資料 羅淑珍 基本資料 消費記錄 卡券紀錄 入金紀錄 顧客追蹤 簡訊發送紀錄 抽獎券紀錄 會員卡列表 基本資料 客戶編號 ch0000816 姓名 羅…" at bounding box center [342, 151] width 684 height 302
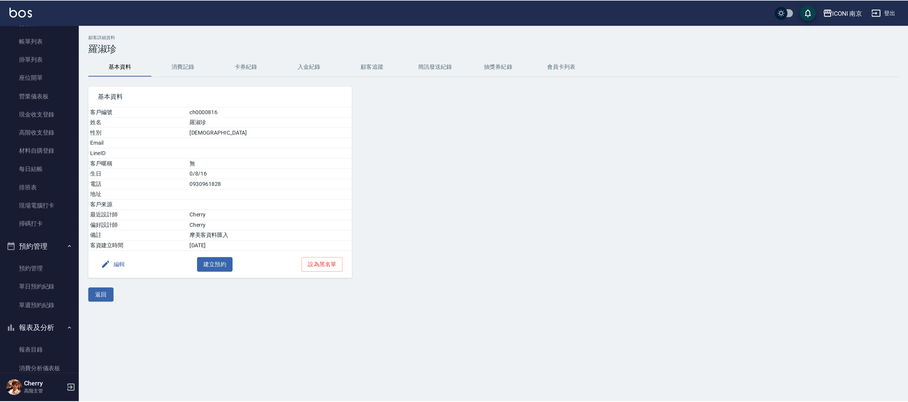
scroll to position [44, 0]
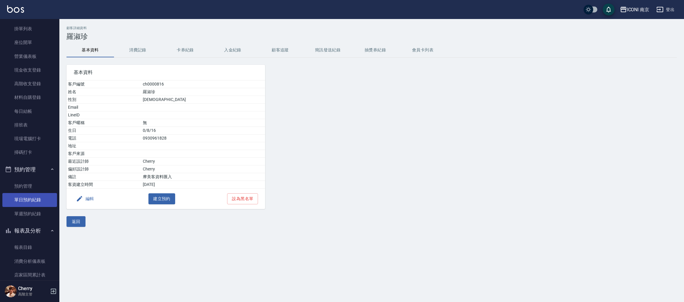
click at [35, 199] on link "單日預約紀錄" at bounding box center [29, 200] width 55 height 14
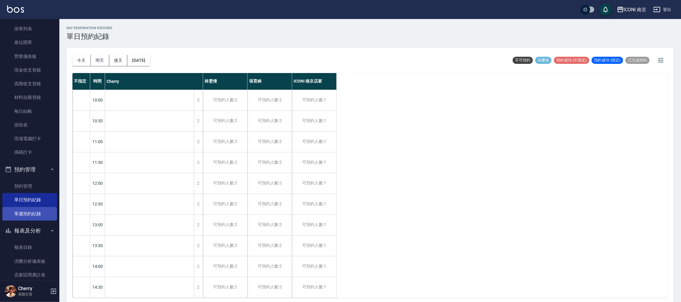
click at [25, 214] on link "單週預約紀錄" at bounding box center [29, 214] width 55 height 14
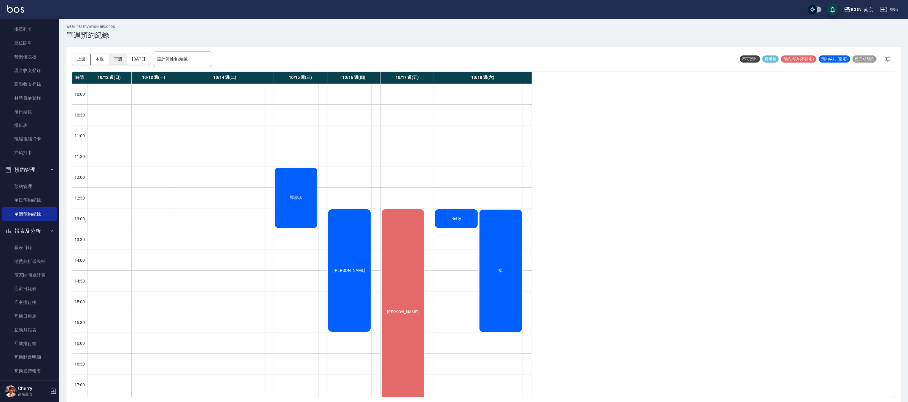
click at [120, 56] on button "下週" at bounding box center [118, 59] width 18 height 11
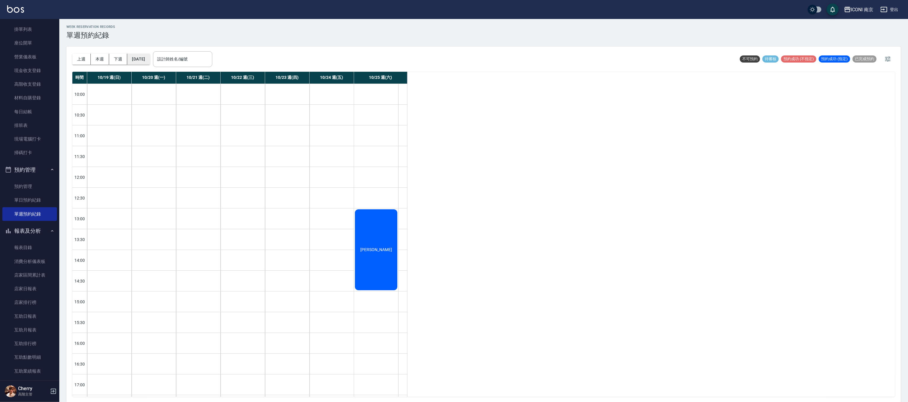
click at [144, 58] on button "2025/10/19" at bounding box center [138, 59] width 23 height 11
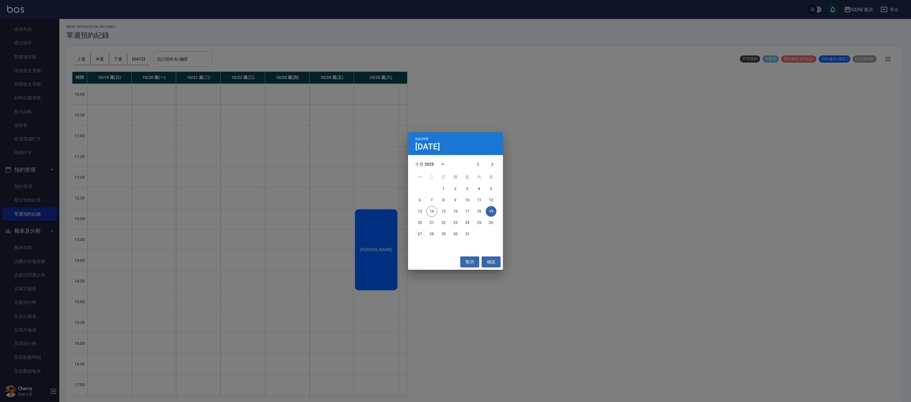
click at [420, 233] on button "27" at bounding box center [420, 234] width 11 height 11
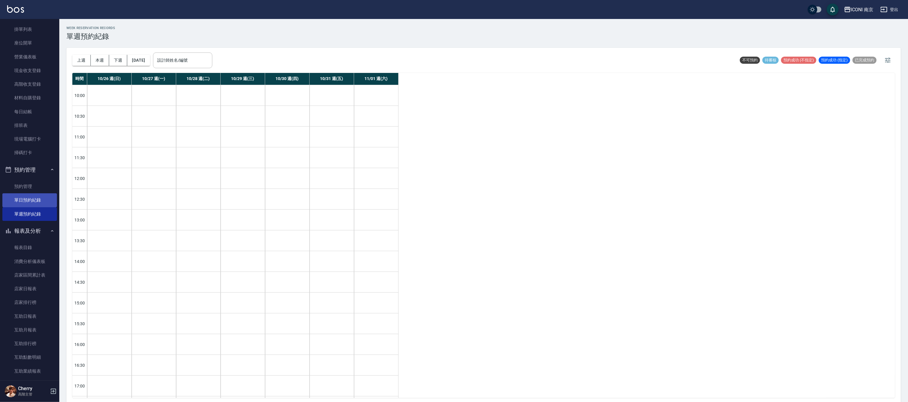
click at [31, 203] on link "單日預約紀錄" at bounding box center [29, 200] width 55 height 14
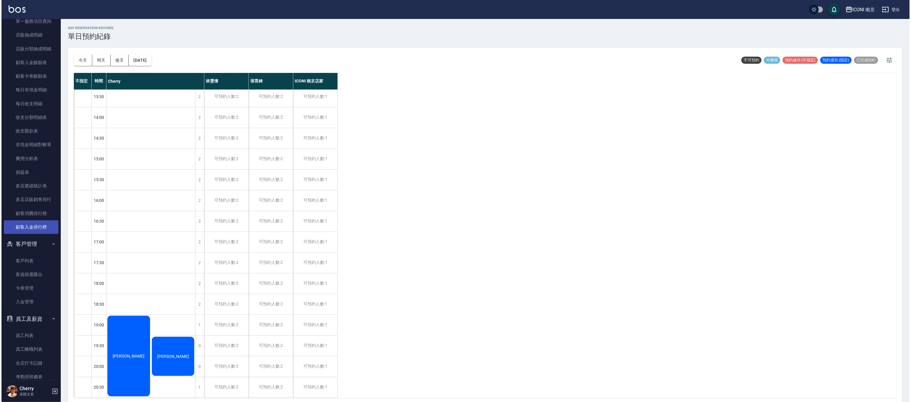
scroll to position [769, 0]
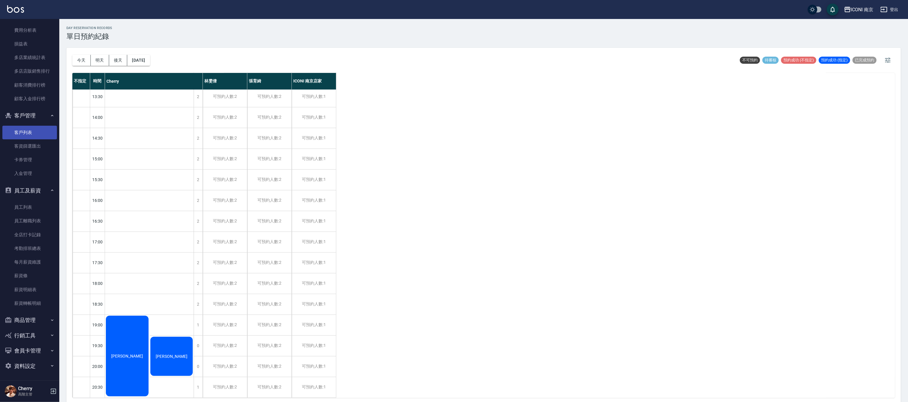
click at [23, 135] on link "客戶列表" at bounding box center [29, 133] width 55 height 14
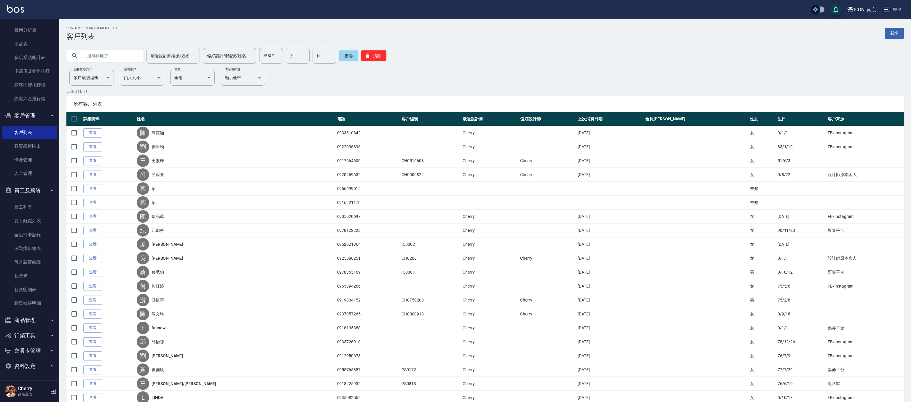
click at [115, 53] on input "text" at bounding box center [111, 56] width 56 height 16
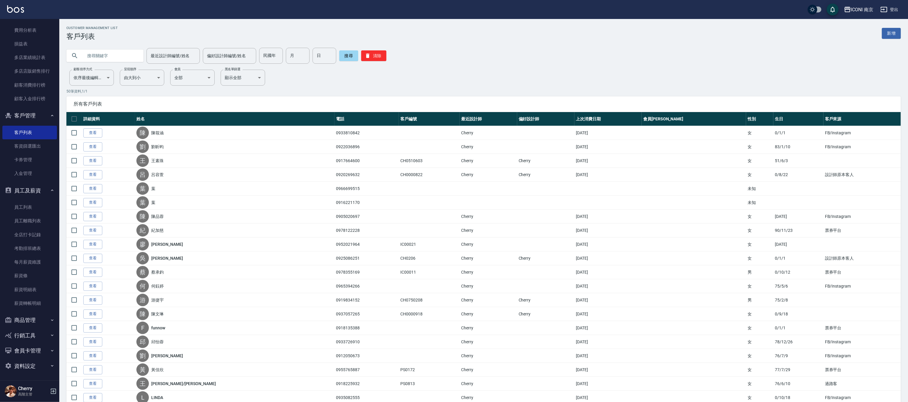
click at [115, 53] on input "text" at bounding box center [111, 56] width 56 height 16
type input "承"
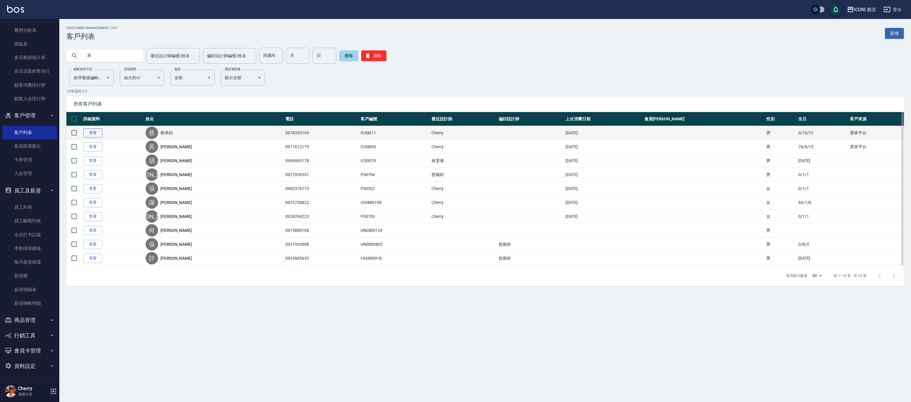
click at [93, 131] on link "查看" at bounding box center [92, 132] width 19 height 9
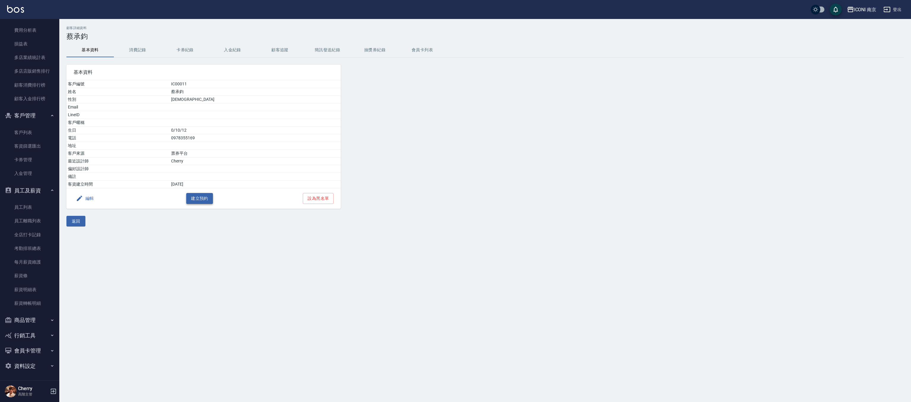
click at [192, 203] on button "建立預約" at bounding box center [199, 198] width 27 height 11
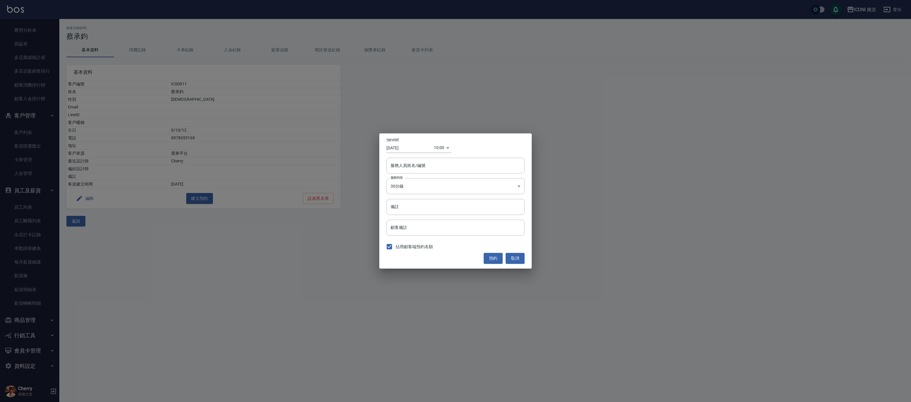
click at [400, 151] on input "[DATE]" at bounding box center [410, 148] width 47 height 10
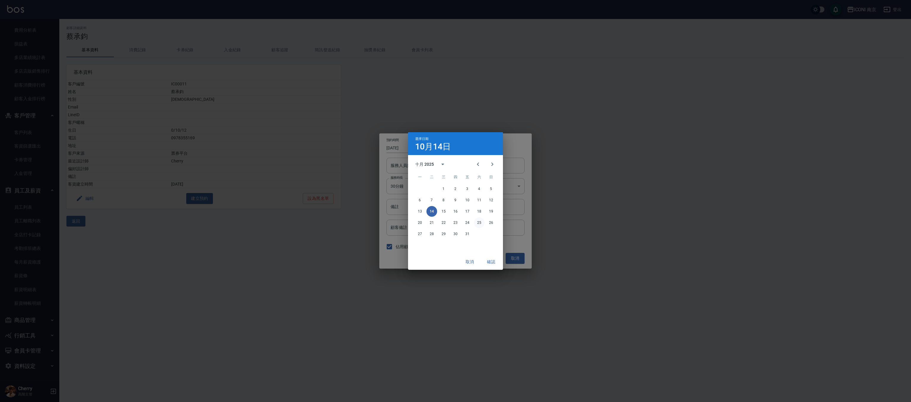
click at [475, 224] on button "25" at bounding box center [479, 222] width 11 height 11
type input "2025/10/25"
type input "1761357600000"
click at [494, 265] on button "確認" at bounding box center [491, 262] width 19 height 11
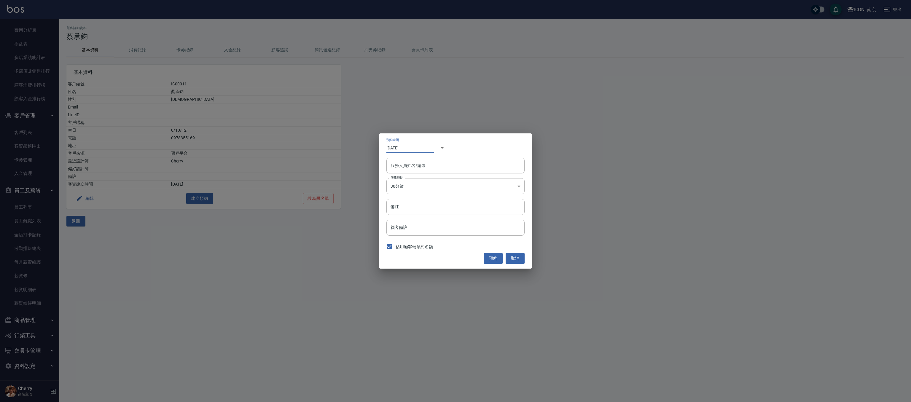
click at [428, 150] on input "2025/10/25" at bounding box center [410, 148] width 47 height 10
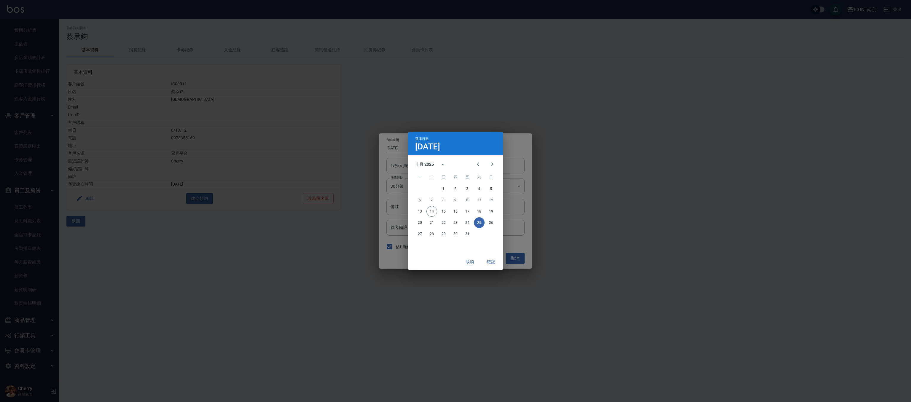
click at [488, 255] on div "取消 確認" at bounding box center [455, 262] width 95 height 16
click at [489, 259] on button "確認" at bounding box center [491, 262] width 19 height 11
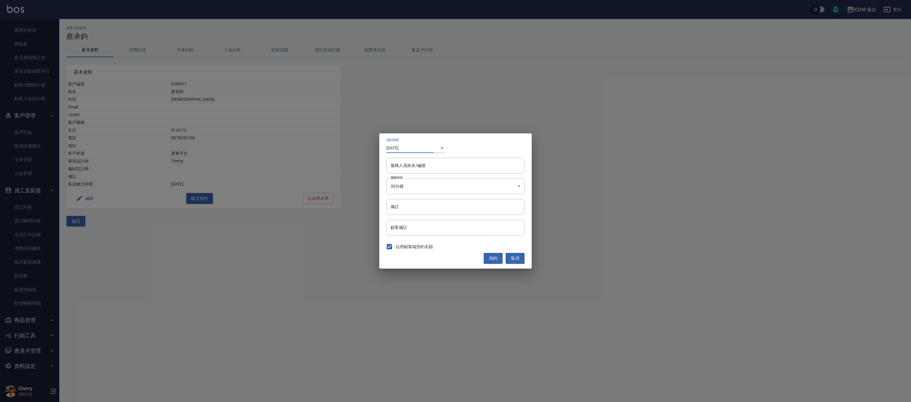
click at [433, 148] on input "2025/10/25" at bounding box center [410, 148] width 47 height 10
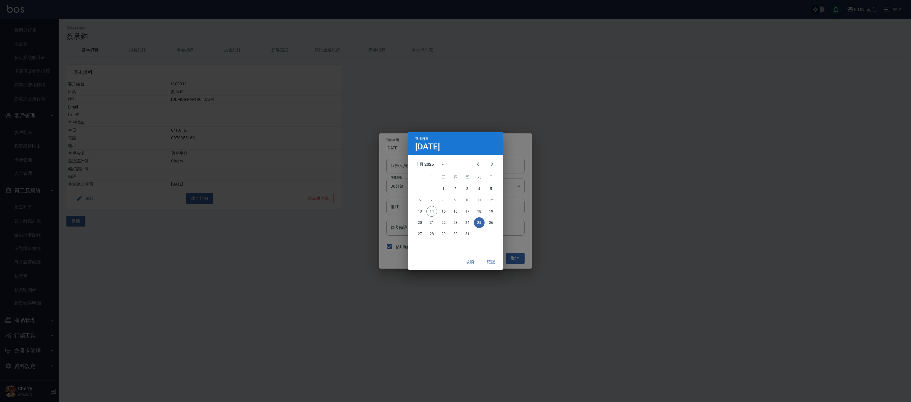
click at [435, 149] on h4 "10月25日" at bounding box center [427, 146] width 25 height 7
click at [468, 264] on button "取消" at bounding box center [469, 262] width 19 height 11
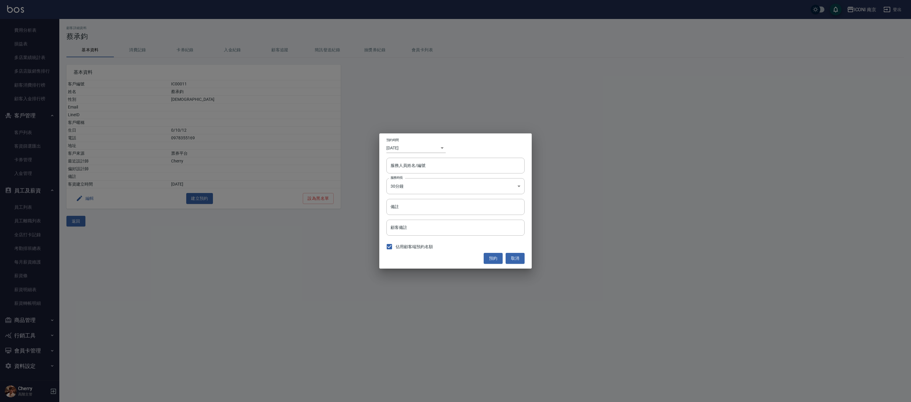
click at [439, 147] on div "​ 1761357600000" at bounding box center [440, 148] width 12 height 10
click at [436, 147] on body "ICONI 南京 登出 櫃檯作業 打帳單 帳單列表 掛單列表 座位開單 營業儀表板 現金收支登錄 高階收支登錄 材料自購登錄 每日結帳 排班表 現場電腦打卡 …" at bounding box center [455, 201] width 911 height 402
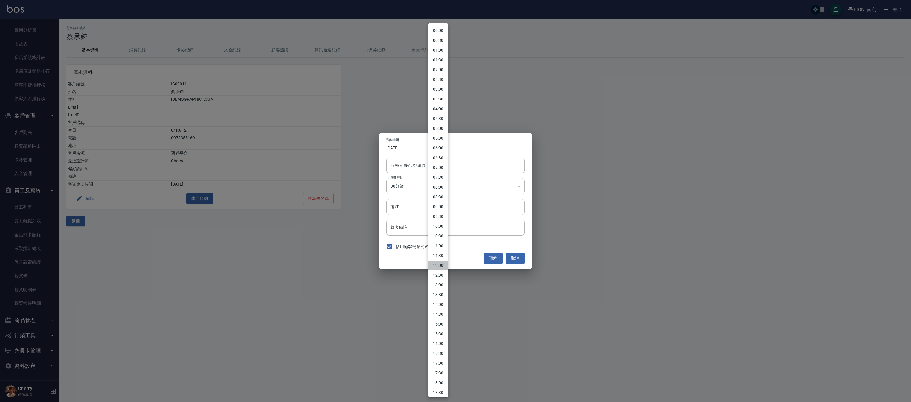
click at [443, 264] on li "12:00" at bounding box center [438, 266] width 20 height 10
type input "[DATE]"
type input "1760414400000"
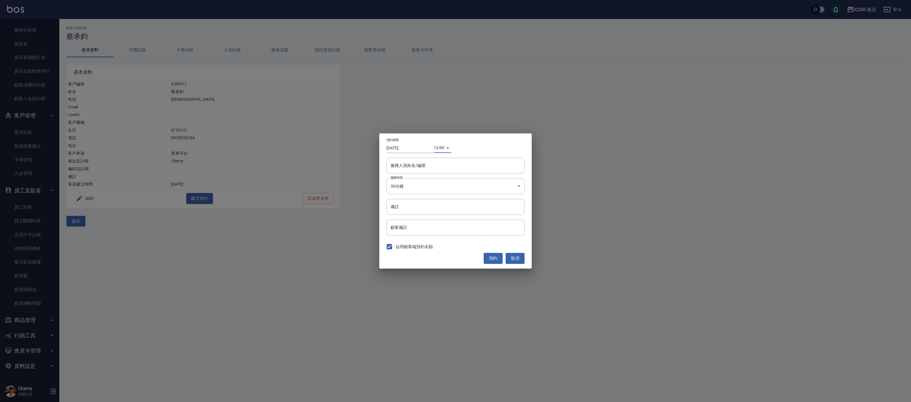
click at [414, 174] on form "服務人員姓名/編號 服務人員姓名/編號" at bounding box center [456, 168] width 138 height 20
click at [414, 170] on input "服務人員姓名/編號" at bounding box center [455, 165] width 133 height 10
click at [416, 185] on div "ICONI 南京店家 (無代號)" at bounding box center [455, 181] width 145 height 10
type input "ICONI 南京店家"
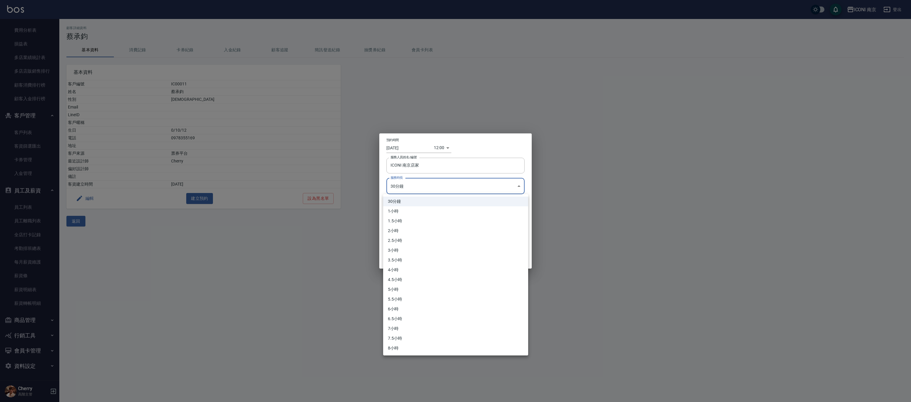
click at [416, 186] on body "ICONI 南京 登出 櫃檯作業 打帳單 帳單列表 掛單列表 座位開單 營業儀表板 現金收支登錄 高階收支登錄 材料自購登錄 每日結帳 排班表 現場電腦打卡 …" at bounding box center [455, 201] width 911 height 402
click at [411, 183] on div at bounding box center [455, 201] width 911 height 402
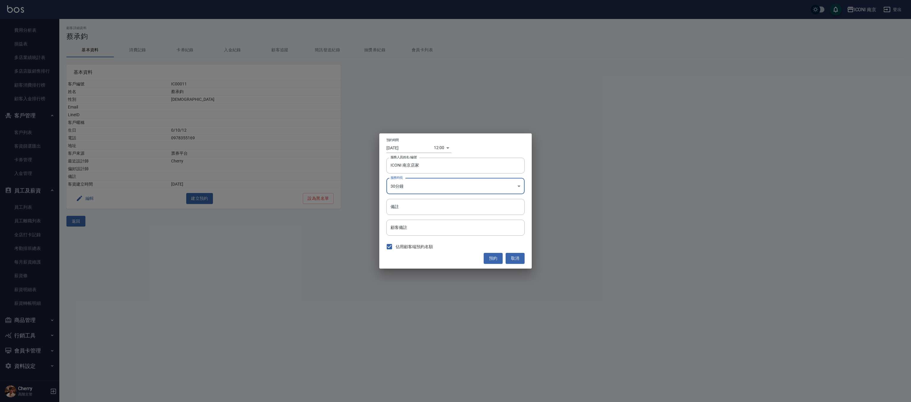
click at [400, 148] on input "[DATE]" at bounding box center [410, 148] width 47 height 10
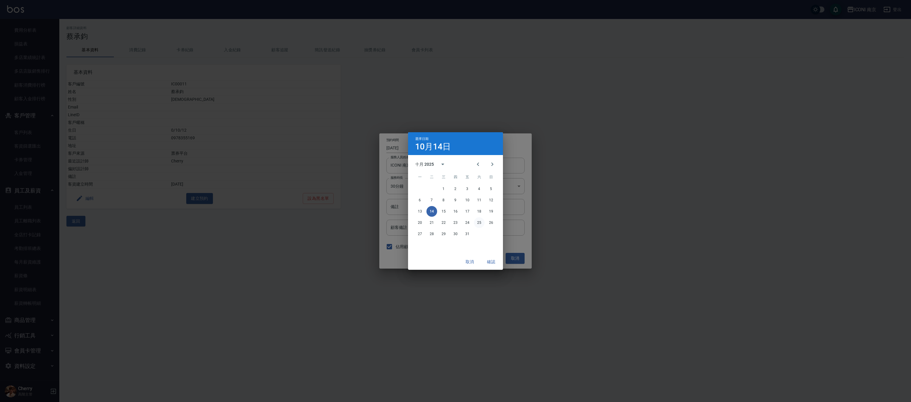
click at [481, 222] on button "25" at bounding box center [479, 222] width 11 height 11
type input "2025/10/25"
type input "1761364800000"
click at [486, 262] on button "確認" at bounding box center [491, 262] width 19 height 11
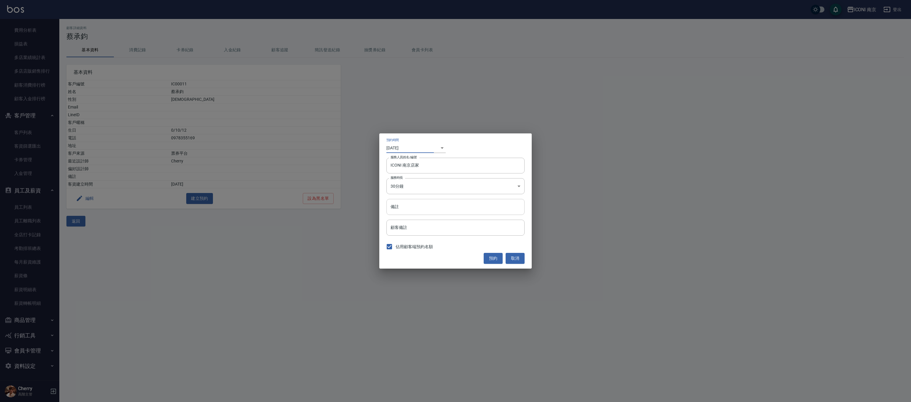
click at [454, 208] on input "備註" at bounding box center [456, 207] width 138 height 16
type input "GO 剪"
click at [498, 257] on button "預約" at bounding box center [493, 258] width 19 height 11
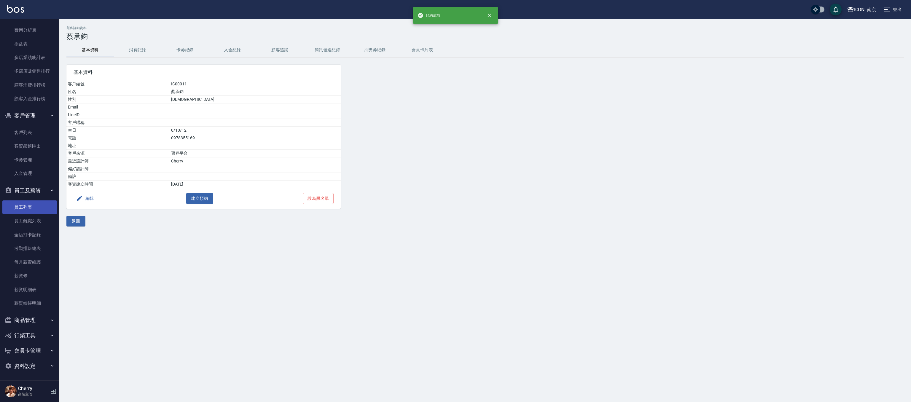
click at [12, 210] on link "員工列表" at bounding box center [29, 208] width 55 height 14
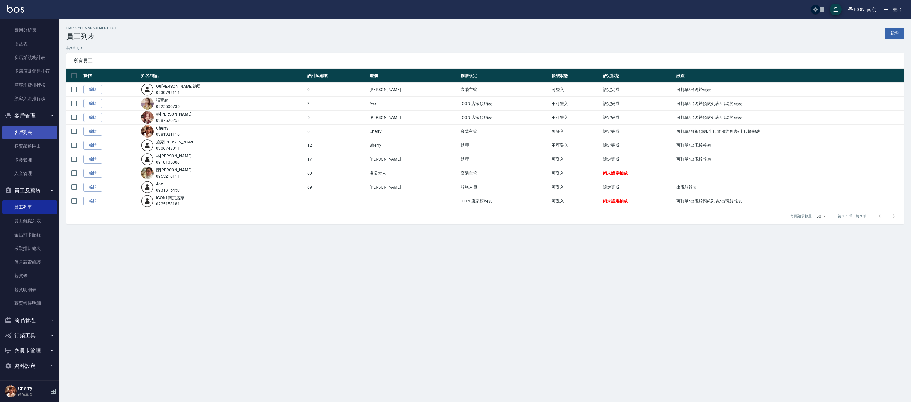
click at [26, 131] on link "客戶列表" at bounding box center [29, 133] width 55 height 14
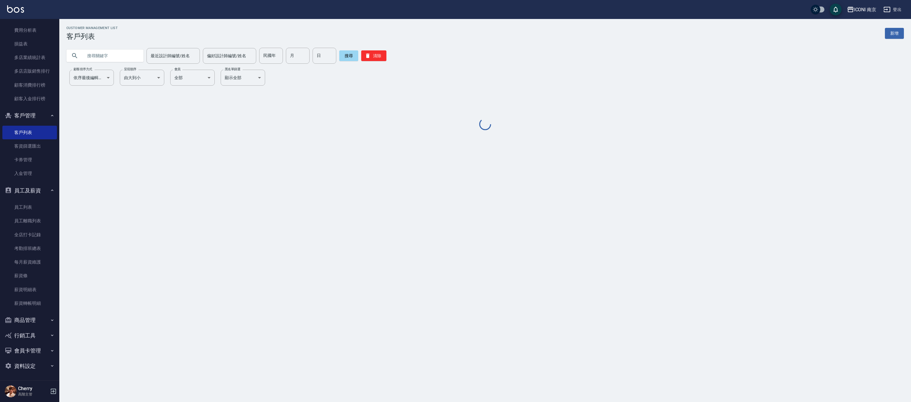
click at [117, 58] on input "text" at bounding box center [111, 56] width 56 height 16
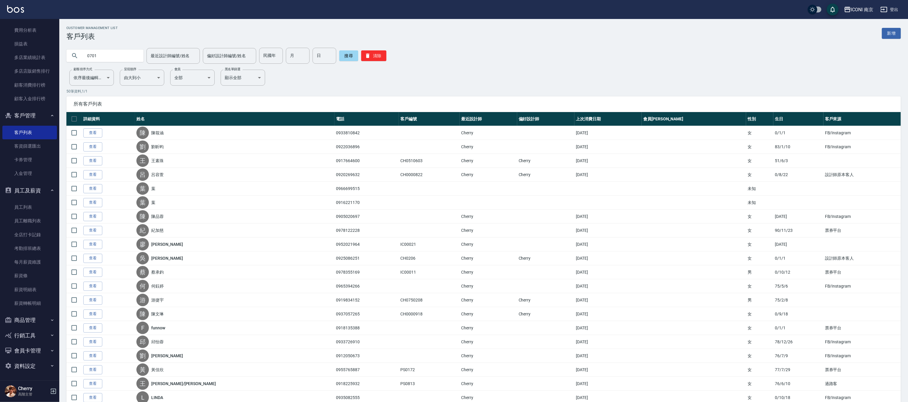
type input "0701"
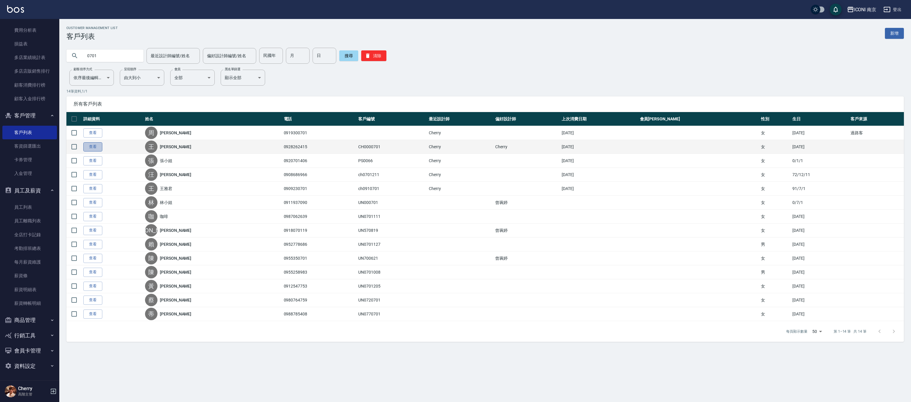
click at [97, 145] on link "查看" at bounding box center [92, 146] width 19 height 9
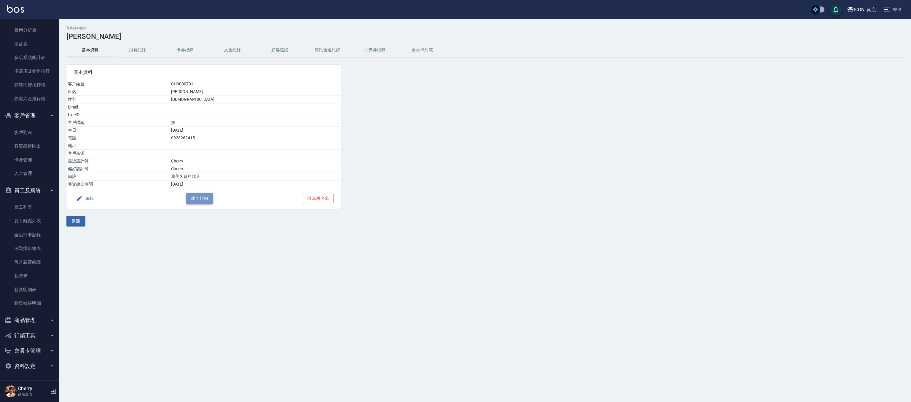
click at [199, 203] on button "建立預約" at bounding box center [199, 198] width 27 height 11
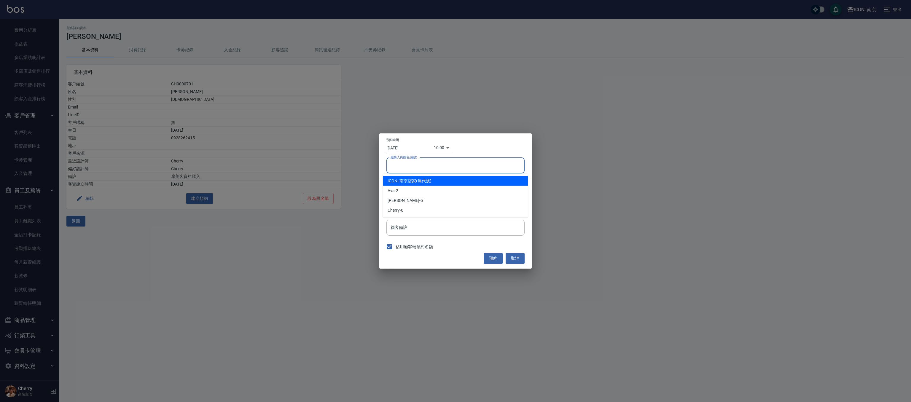
click at [407, 167] on input "服務人員姓名/編號" at bounding box center [455, 165] width 133 height 10
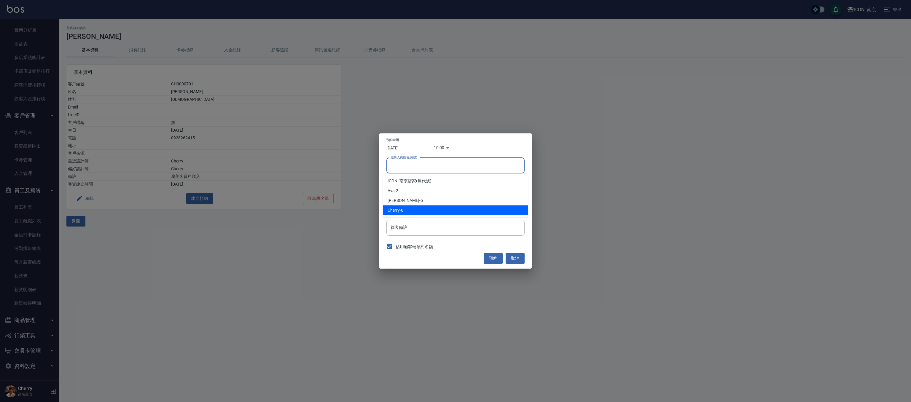
click at [395, 209] on span "Cherry" at bounding box center [394, 210] width 12 height 6
type input "Cherry-6"
click at [398, 187] on body "ICONI 南京 登出 櫃檯作業 打帳單 帳單列表 掛單列表 座位開單 營業儀表板 現金收支登錄 高階收支登錄 材料自購登錄 每日結帳 排班表 現場電腦打卡 …" at bounding box center [455, 201] width 911 height 402
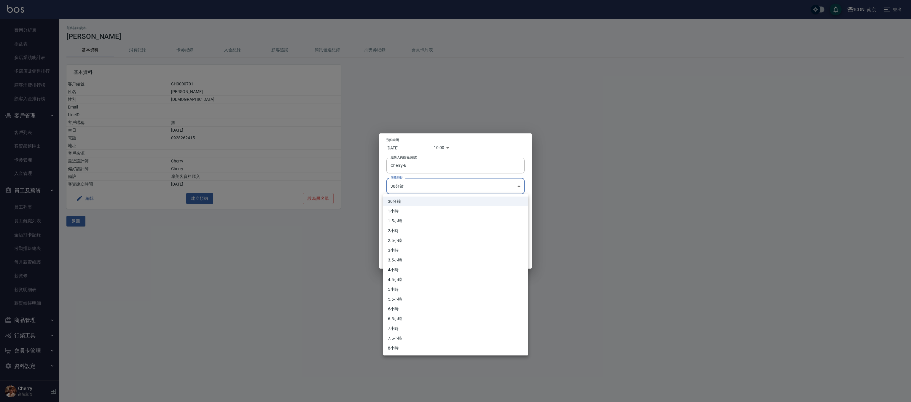
click at [396, 206] on li "30分鐘" at bounding box center [455, 202] width 145 height 10
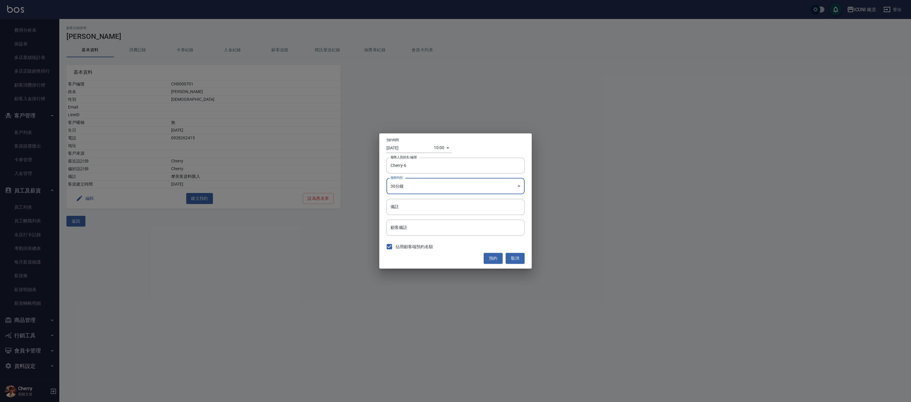
click at [398, 150] on input "[DATE]" at bounding box center [410, 148] width 47 height 10
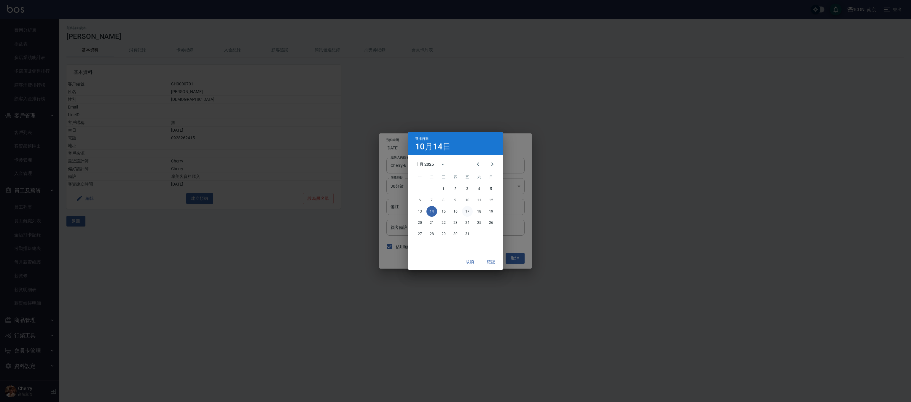
click at [465, 209] on button "17" at bounding box center [467, 211] width 11 height 11
type input "2025/10/17"
type input "1760666400000"
drag, startPoint x: 490, startPoint y: 264, endPoint x: 483, endPoint y: 250, distance: 15.8
click at [489, 264] on button "確認" at bounding box center [491, 262] width 19 height 11
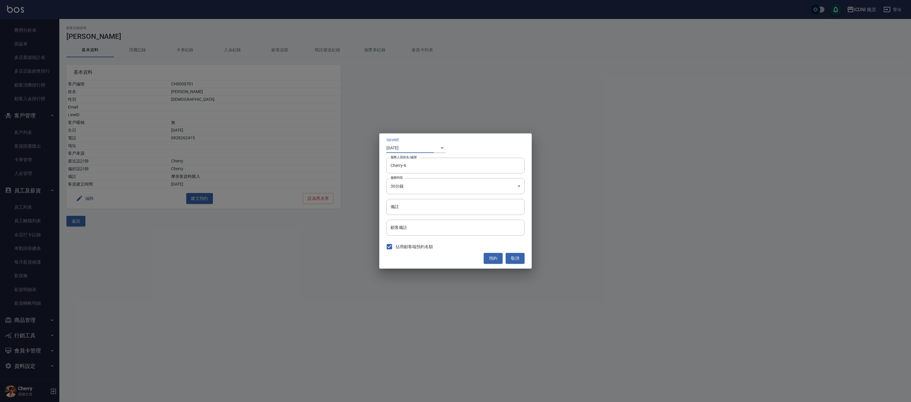
click at [432, 150] on input "2025/10/17" at bounding box center [410, 148] width 47 height 10
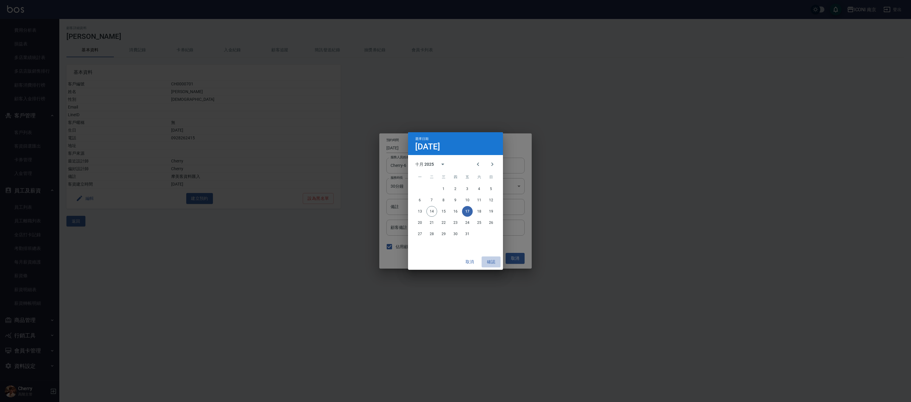
click at [487, 257] on button "確認" at bounding box center [491, 262] width 19 height 11
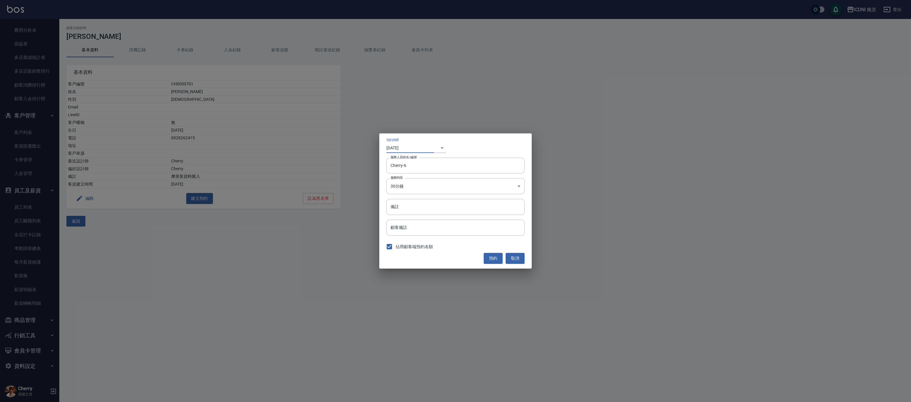
click at [438, 147] on body "ICONI 南京 登出 櫃檯作業 打帳單 帳單列表 掛單列表 座位開單 營業儀表板 現金收支登錄 高階收支登錄 材料自購登錄 每日結帳 排班表 現場電腦打卡 …" at bounding box center [455, 201] width 911 height 402
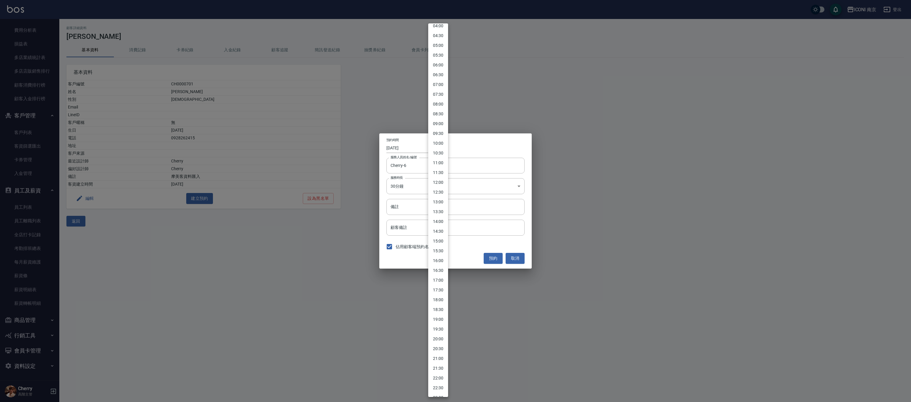
scroll to position [101, 0]
click at [441, 301] on li "19:00" at bounding box center [438, 302] width 20 height 10
type input "[DATE]"
type input "1760439600000"
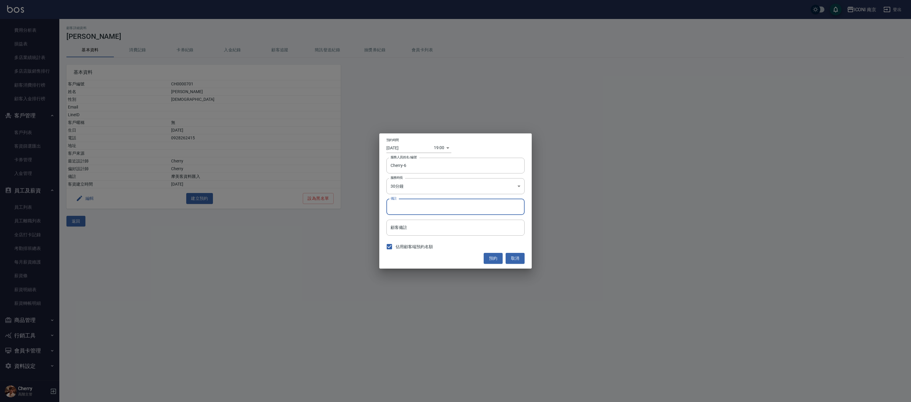
click at [404, 212] on input "備註" at bounding box center [456, 207] width 138 height 16
type input "19:10"
click at [508, 226] on input "顧客備註" at bounding box center [456, 228] width 138 height 16
click at [405, 146] on input "[DATE]" at bounding box center [410, 148] width 47 height 10
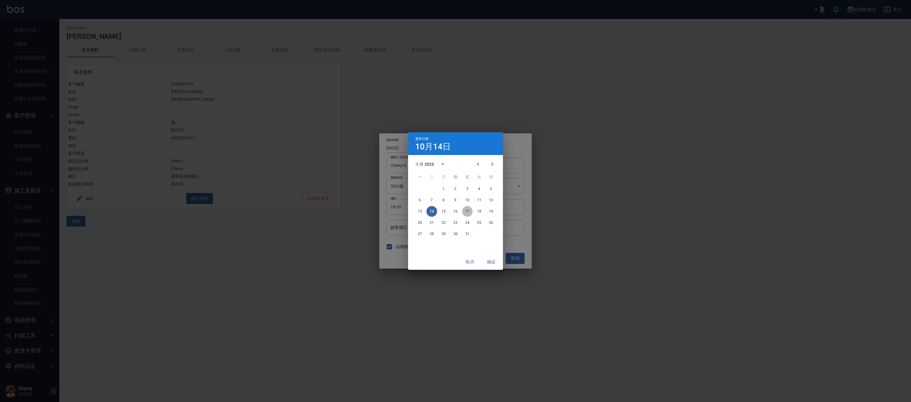
click at [465, 206] on button "17" at bounding box center [467, 211] width 11 height 11
type input "2025/10/17"
type input "1760698800000"
click at [488, 263] on button "確認" at bounding box center [491, 262] width 19 height 11
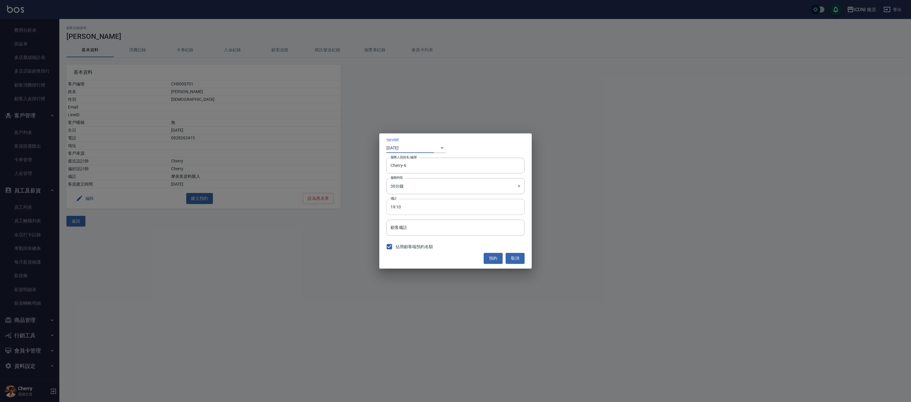
click at [411, 209] on input "19:10" at bounding box center [456, 207] width 138 height 16
type input "19:10 洗+剪"
click at [494, 257] on button "預約" at bounding box center [493, 258] width 19 height 11
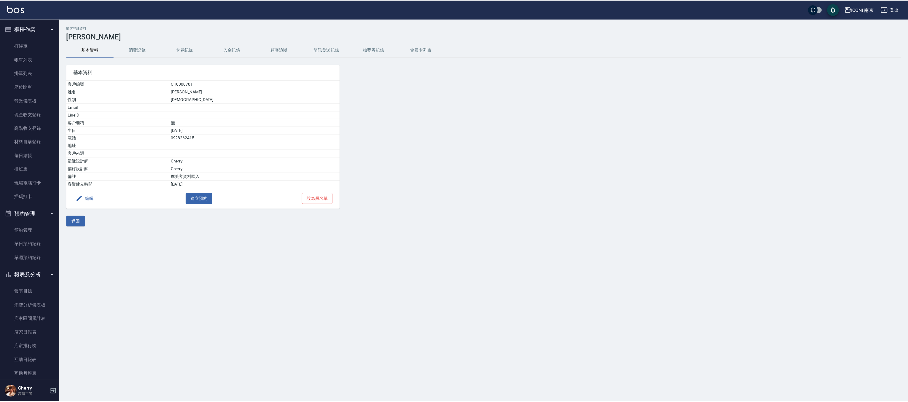
scroll to position [59, 0]
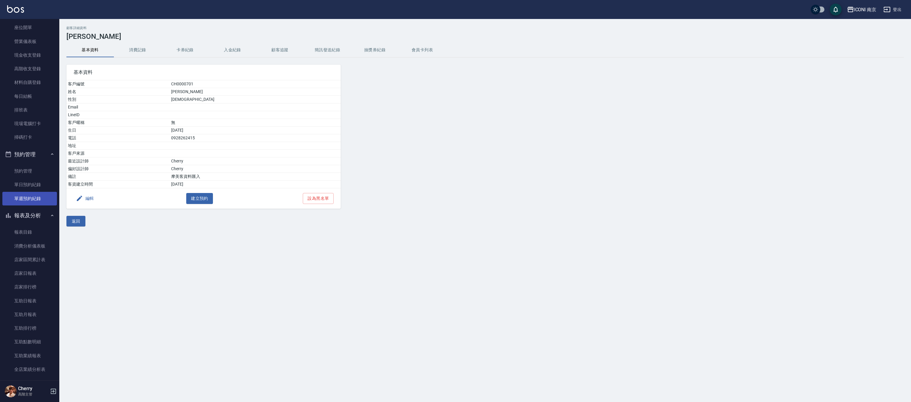
click at [28, 198] on link "單週預約紀錄" at bounding box center [29, 199] width 55 height 14
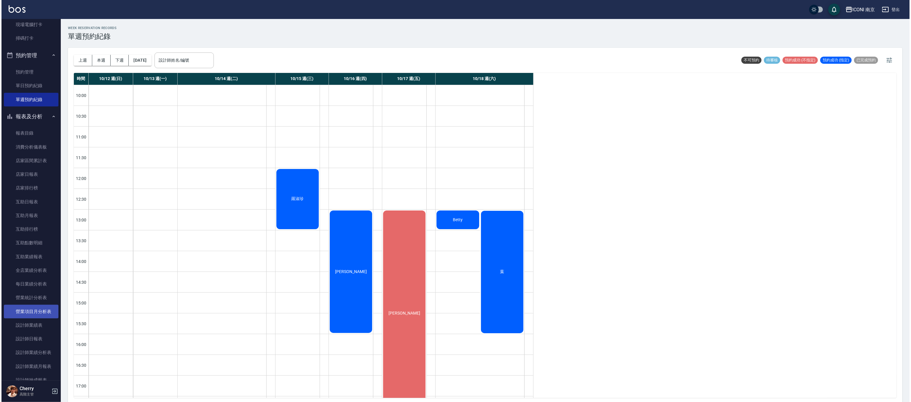
scroll to position [178, 0]
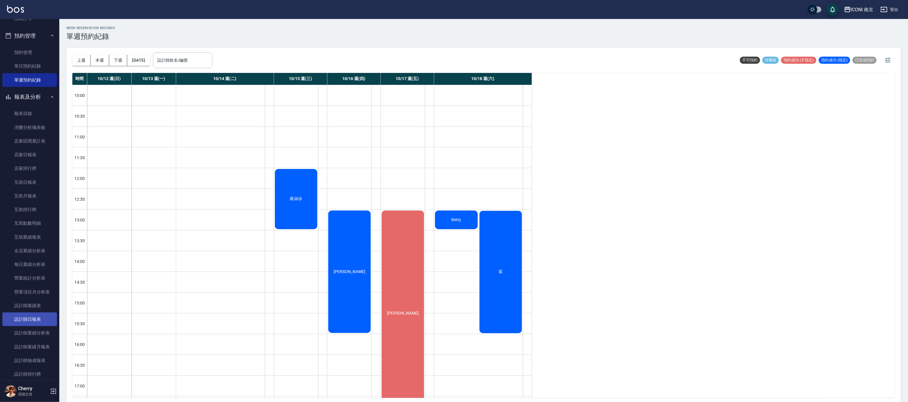
click at [28, 301] on link "設計師日報表" at bounding box center [29, 320] width 55 height 14
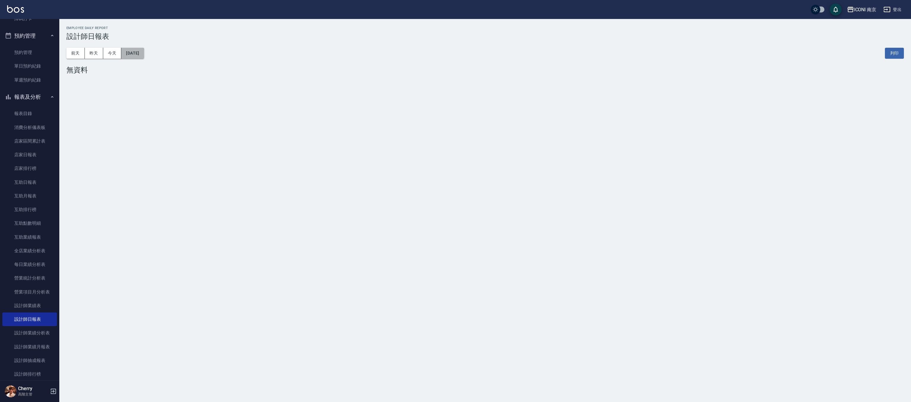
click at [144, 55] on button "[DATE]" at bounding box center [132, 53] width 23 height 11
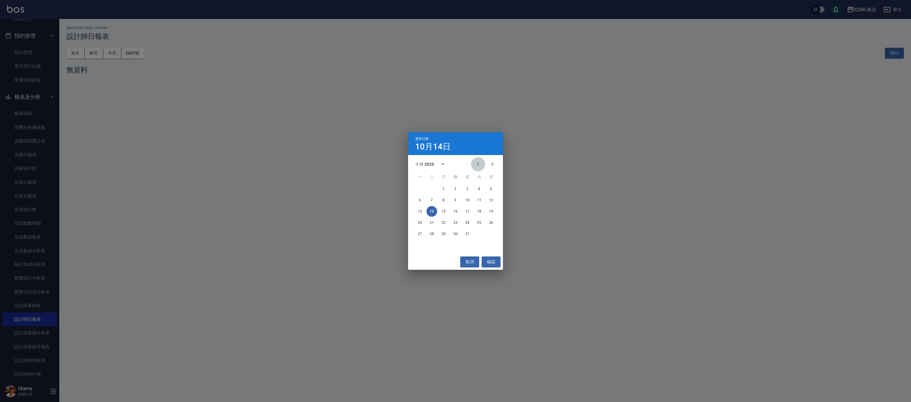
click at [477, 168] on button "Previous month" at bounding box center [478, 164] width 14 height 14
click at [490, 165] on icon "Next month" at bounding box center [492, 164] width 7 height 7
click at [419, 209] on button "15" at bounding box center [420, 211] width 11 height 11
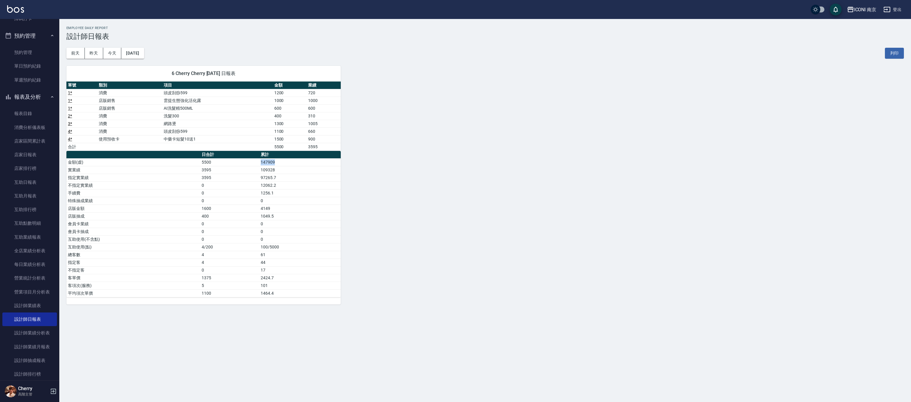
drag, startPoint x: 259, startPoint y: 163, endPoint x: 287, endPoint y: 163, distance: 28.5
click at [287, 163] on tr "金額(虛) 5500 147909" at bounding box center [203, 162] width 274 height 8
click at [288, 163] on td "147909" at bounding box center [300, 162] width 82 height 8
click at [141, 57] on button "[DATE]" at bounding box center [132, 53] width 23 height 11
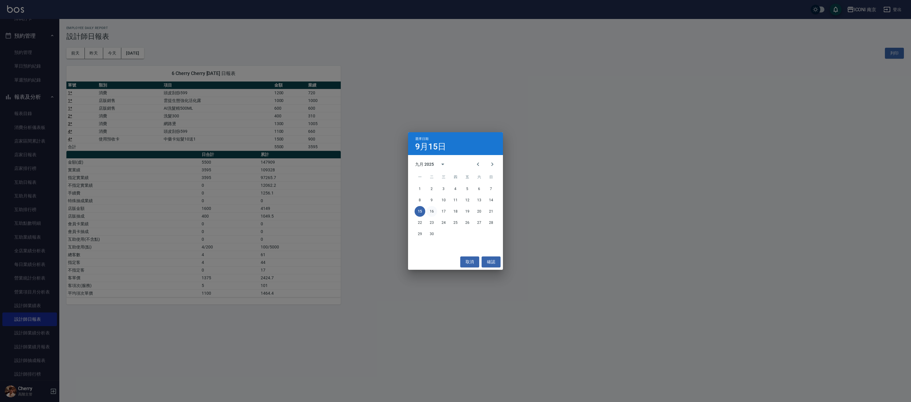
click at [435, 208] on button "16" at bounding box center [432, 211] width 11 height 11
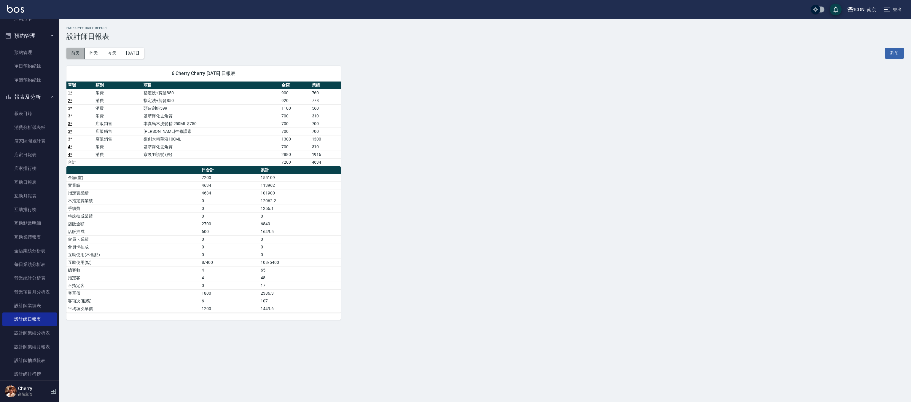
click at [74, 53] on button "前天" at bounding box center [75, 53] width 18 height 11
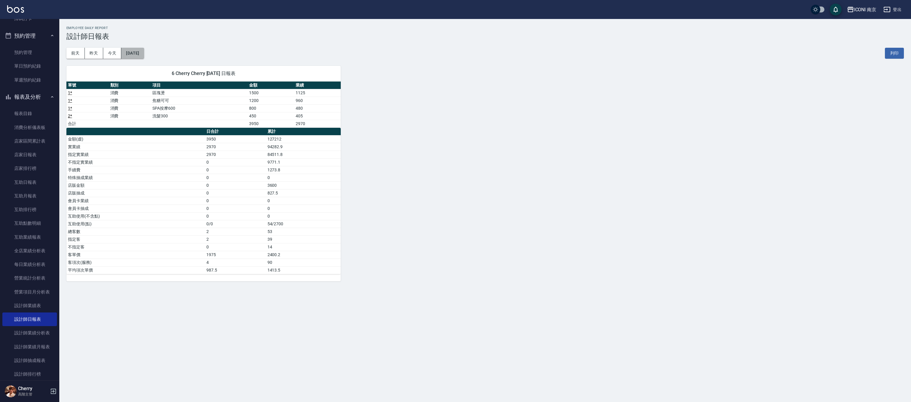
click at [137, 58] on button "[DATE]" at bounding box center [132, 53] width 23 height 11
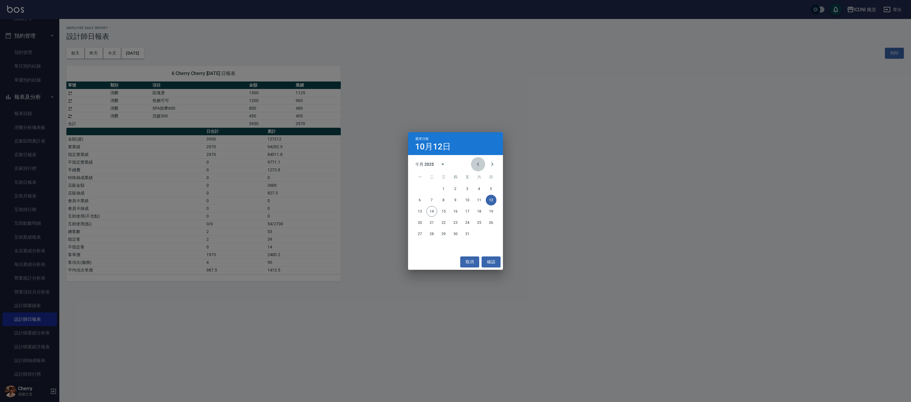
click at [473, 167] on button "Previous month" at bounding box center [478, 164] width 14 height 14
click at [468, 212] on button "15" at bounding box center [467, 211] width 11 height 11
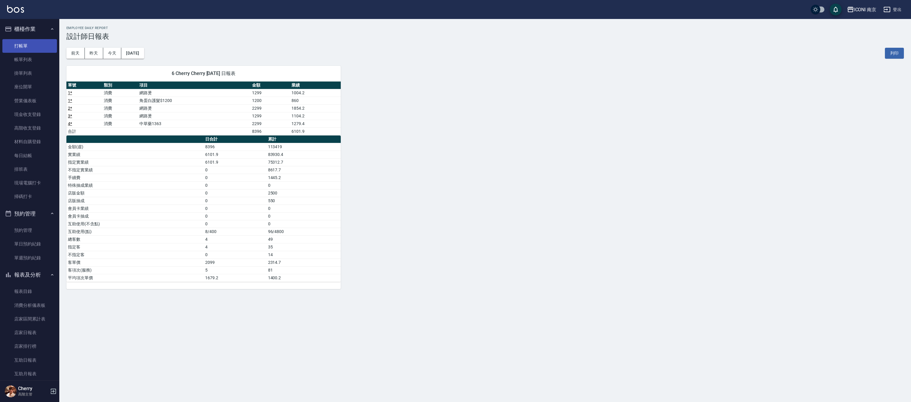
click at [22, 46] on link "打帳單" at bounding box center [29, 46] width 55 height 14
